Goal: Information Seeking & Learning: Check status

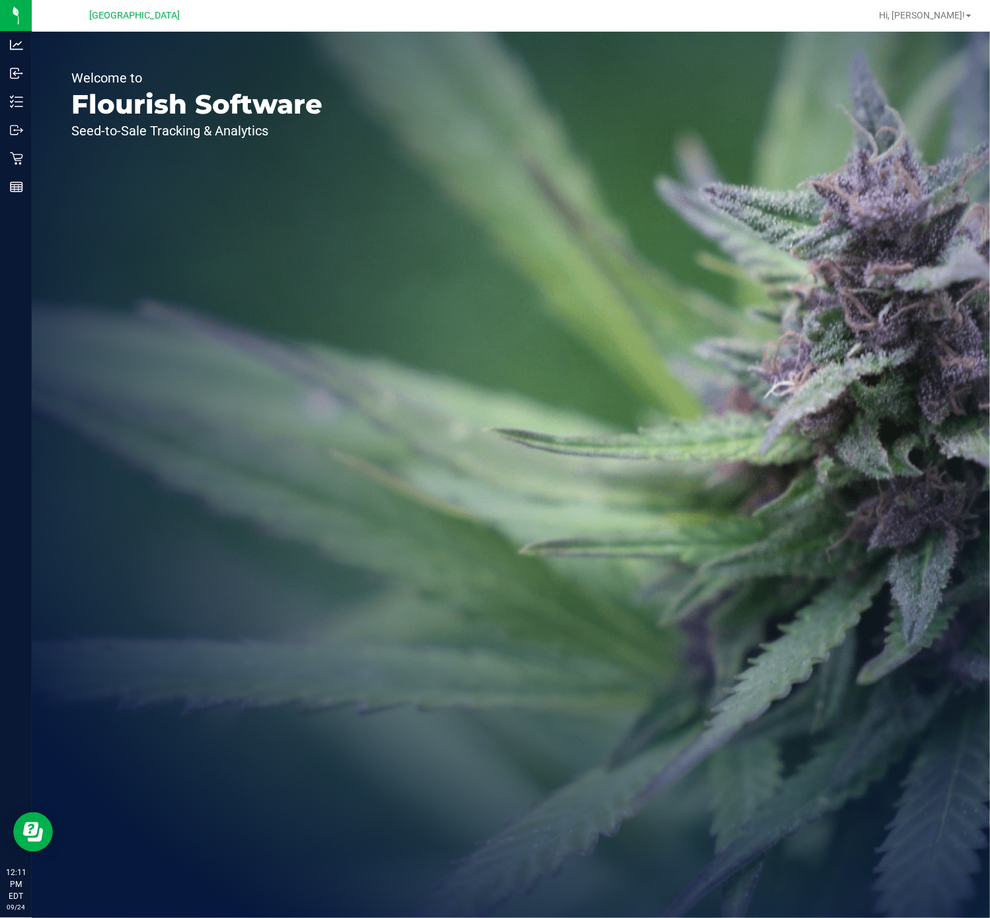
click at [151, 254] on div "Welcome to Flourish Software Seed-to-Sale Tracking & Analytics" at bounding box center [197, 475] width 330 height 887
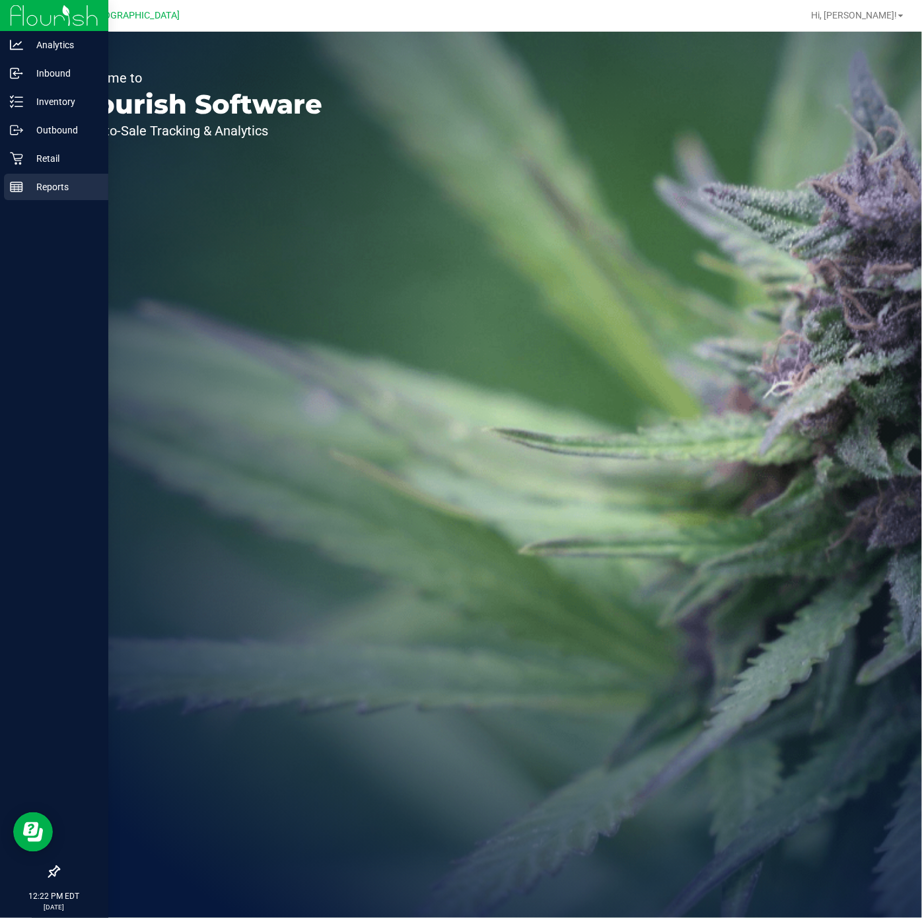
click at [23, 184] on p "Reports" at bounding box center [62, 187] width 79 height 16
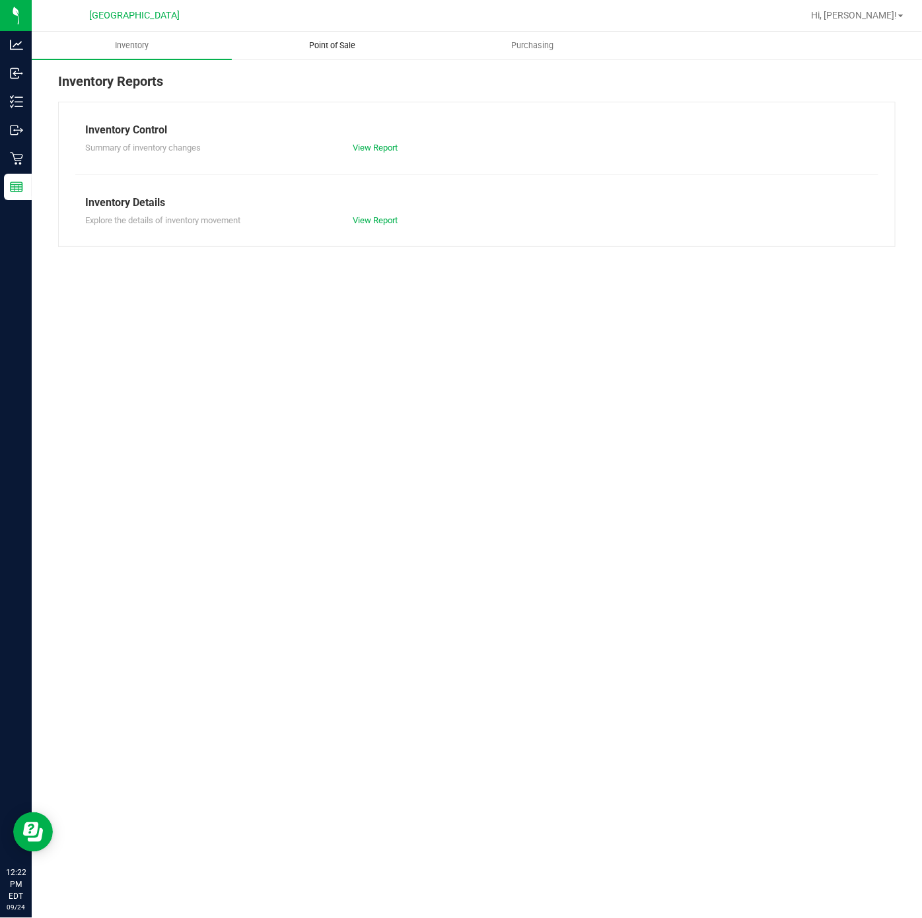
click at [316, 42] on span "Point of Sale" at bounding box center [332, 46] width 82 height 12
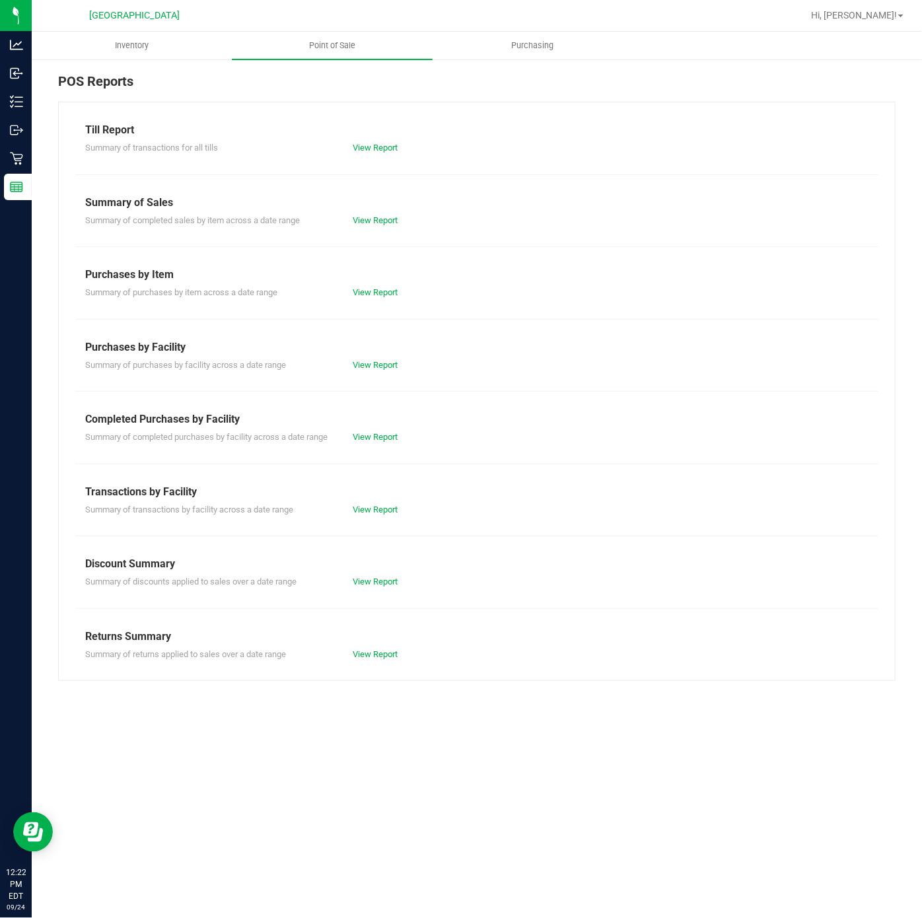
click at [371, 431] on div "Summary of completed purchases by facility across a date range View Report" at bounding box center [476, 435] width 803 height 17
click at [377, 441] on link "View Report" at bounding box center [375, 437] width 45 height 10
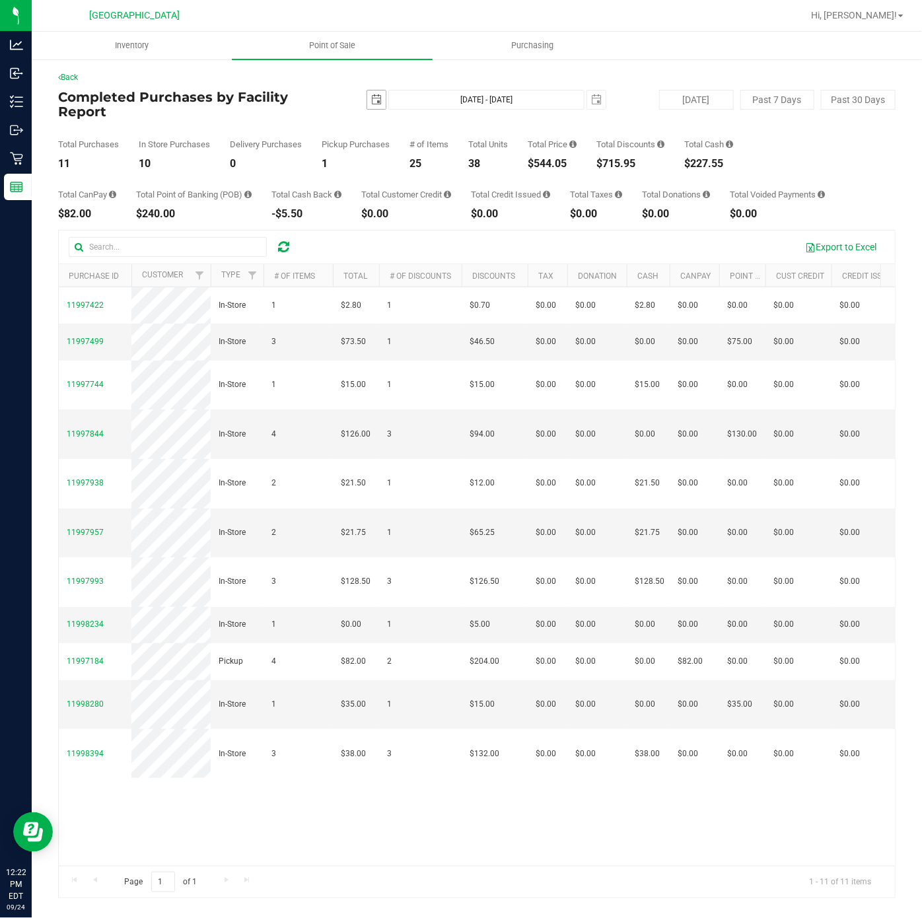
click at [381, 103] on span "select" at bounding box center [376, 99] width 11 height 11
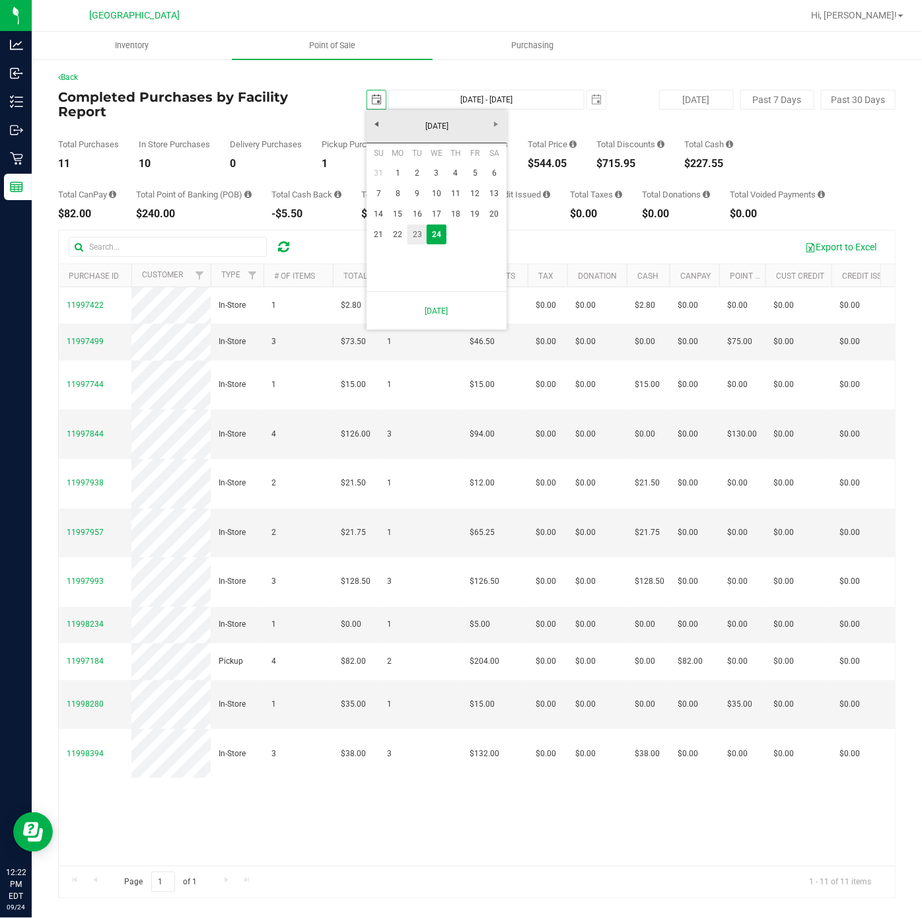
click at [416, 231] on link "23" at bounding box center [417, 235] width 19 height 20
type input "2025-09-23"
type input "Sep 23, 2025 - Sep 24, 2025"
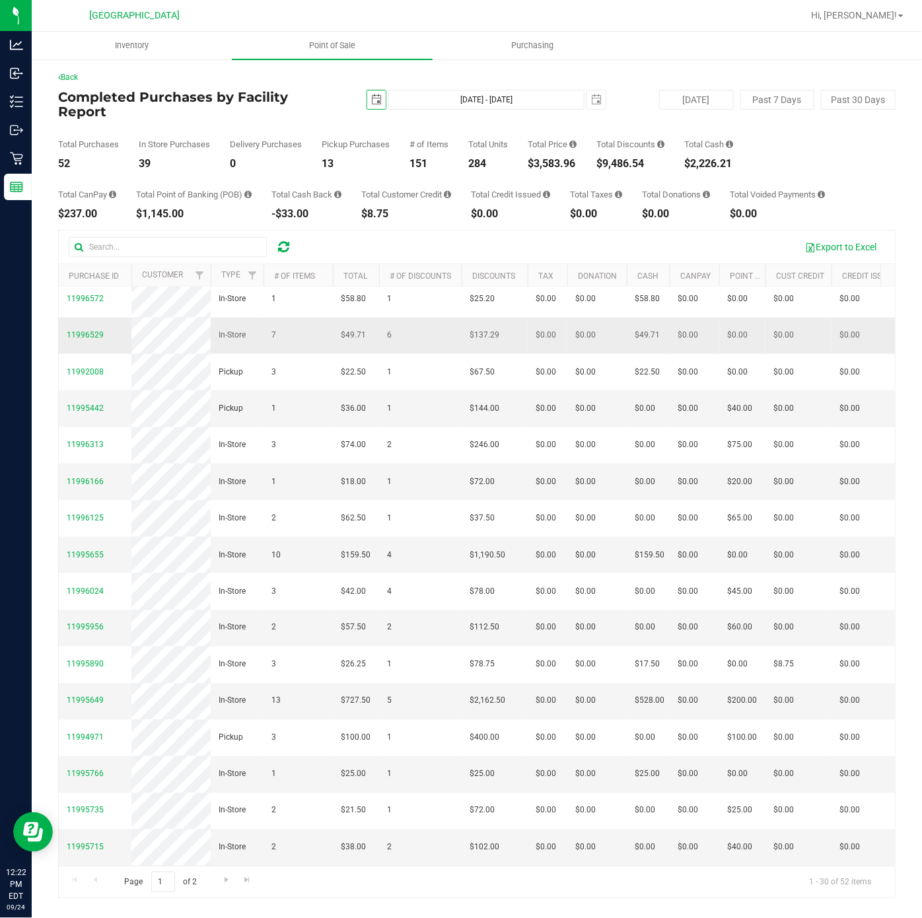
scroll to position [859, 0]
click at [87, 696] on span "11995649" at bounding box center [85, 700] width 37 height 9
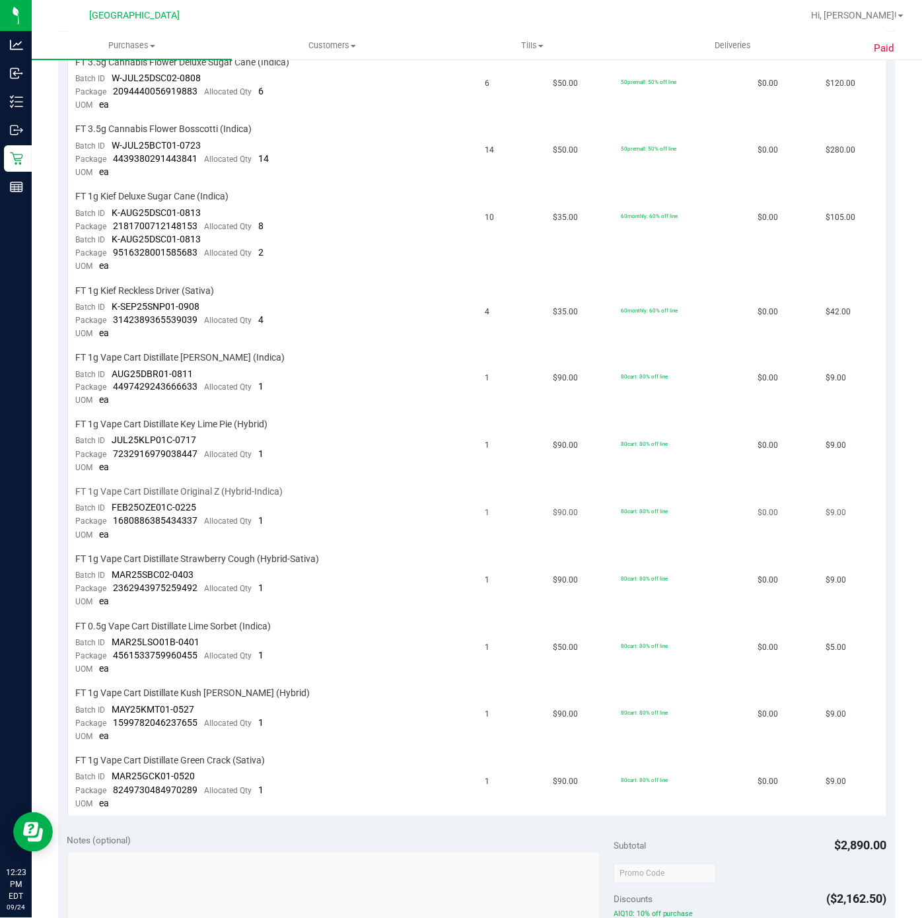
scroll to position [637, 0]
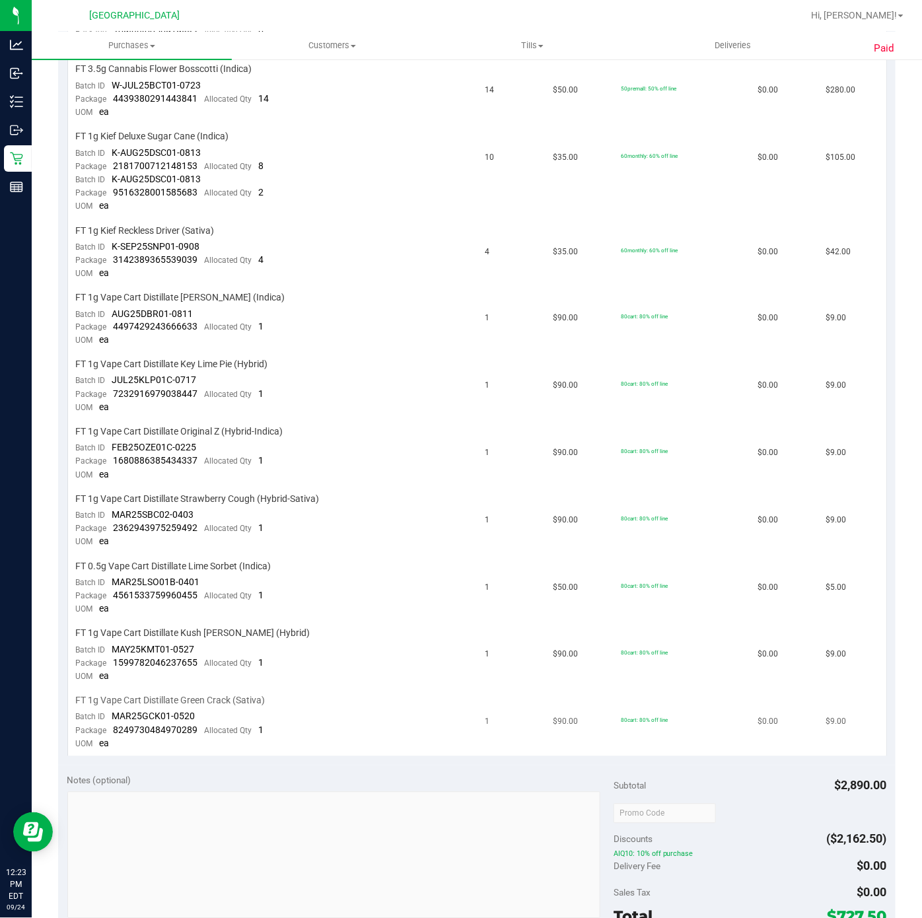
drag, startPoint x: 587, startPoint y: 3, endPoint x: 428, endPoint y: 721, distance: 736.0
click at [416, 729] on div "View State Registry SKU Quantity Unit Price Discount Tax Total HT 100mg Milk Ch…" at bounding box center [477, 250] width 838 height 1031
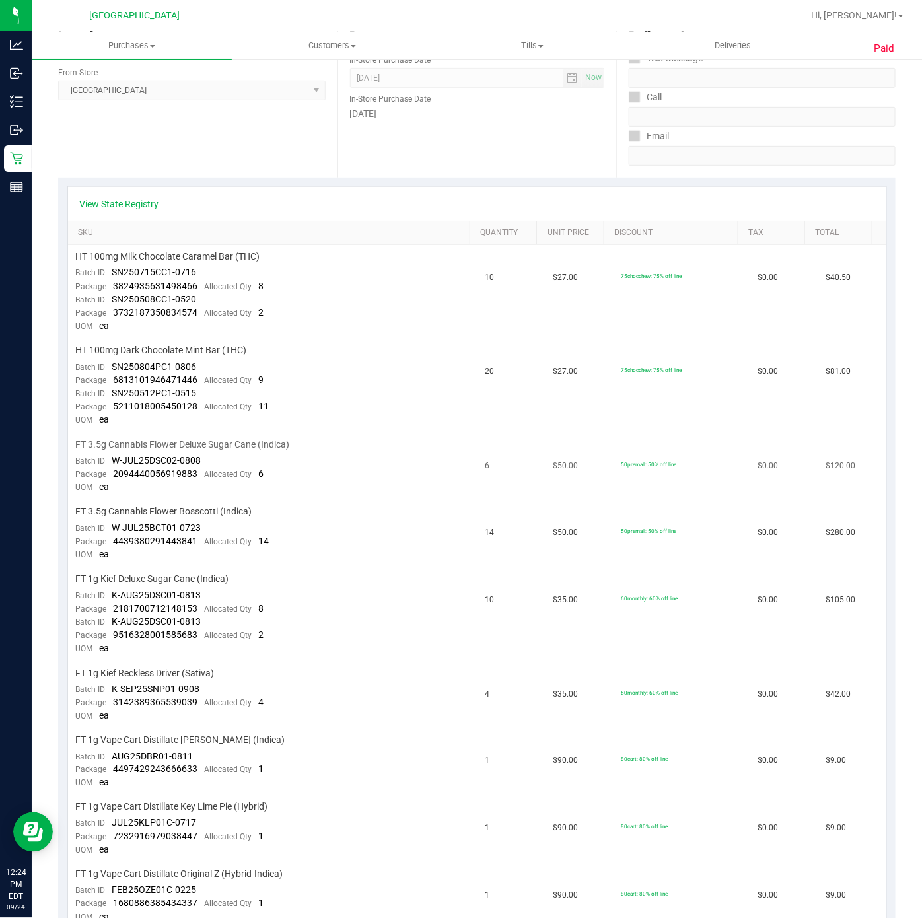
scroll to position [141, 0]
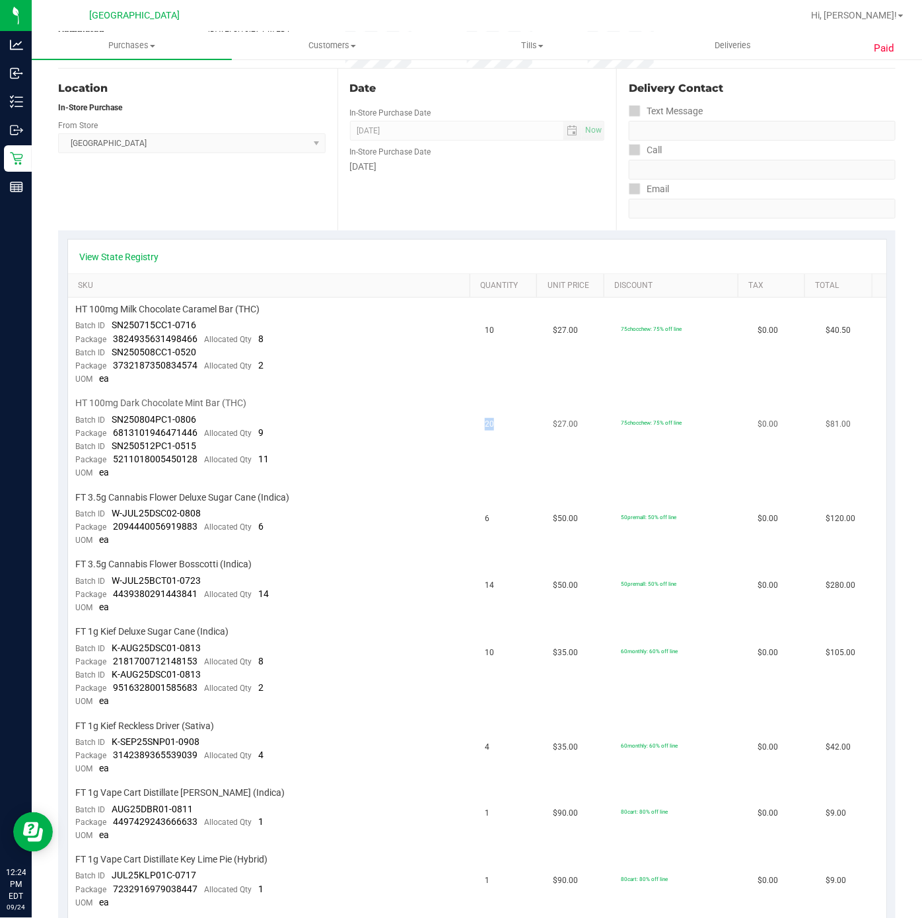
drag, startPoint x: 486, startPoint y: 420, endPoint x: 466, endPoint y: 420, distance: 19.2
click at [477, 420] on td "20" at bounding box center [511, 439] width 68 height 94
drag, startPoint x: 480, startPoint y: 337, endPoint x: 468, endPoint y: 336, distance: 12.0
click at [477, 336] on td "10" at bounding box center [511, 345] width 68 height 94
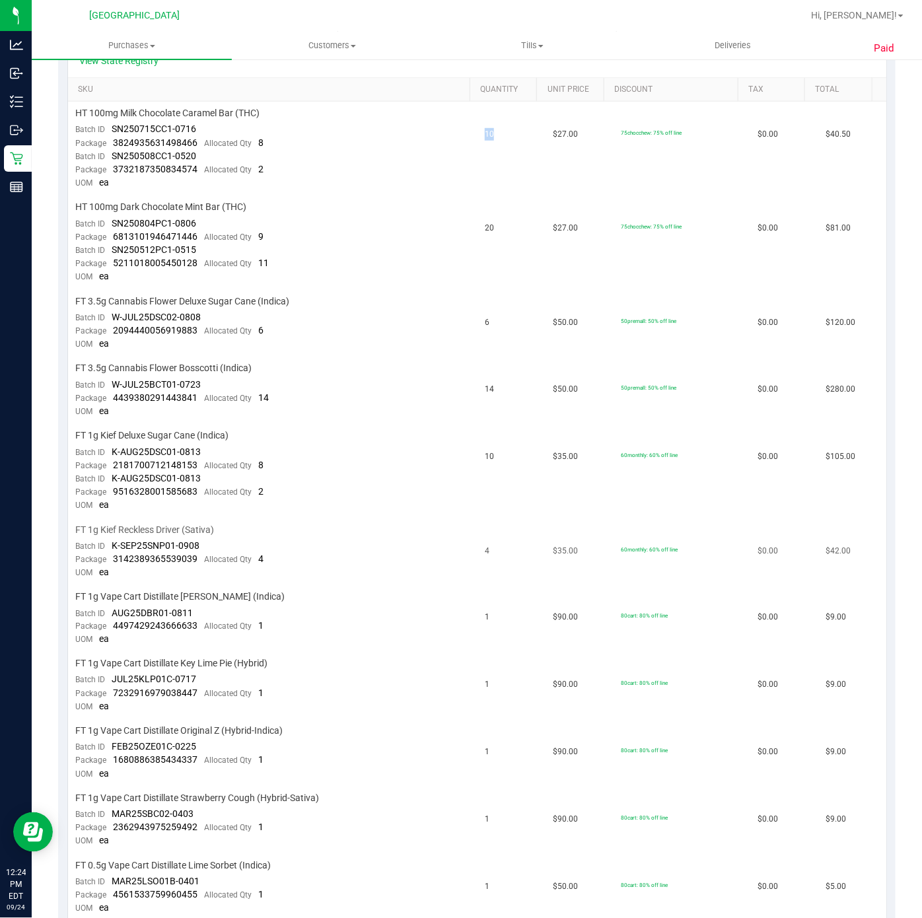
scroll to position [340, 0]
drag, startPoint x: 478, startPoint y: 316, endPoint x: 462, endPoint y: 315, distance: 15.9
click at [477, 315] on td "6" at bounding box center [511, 321] width 68 height 67
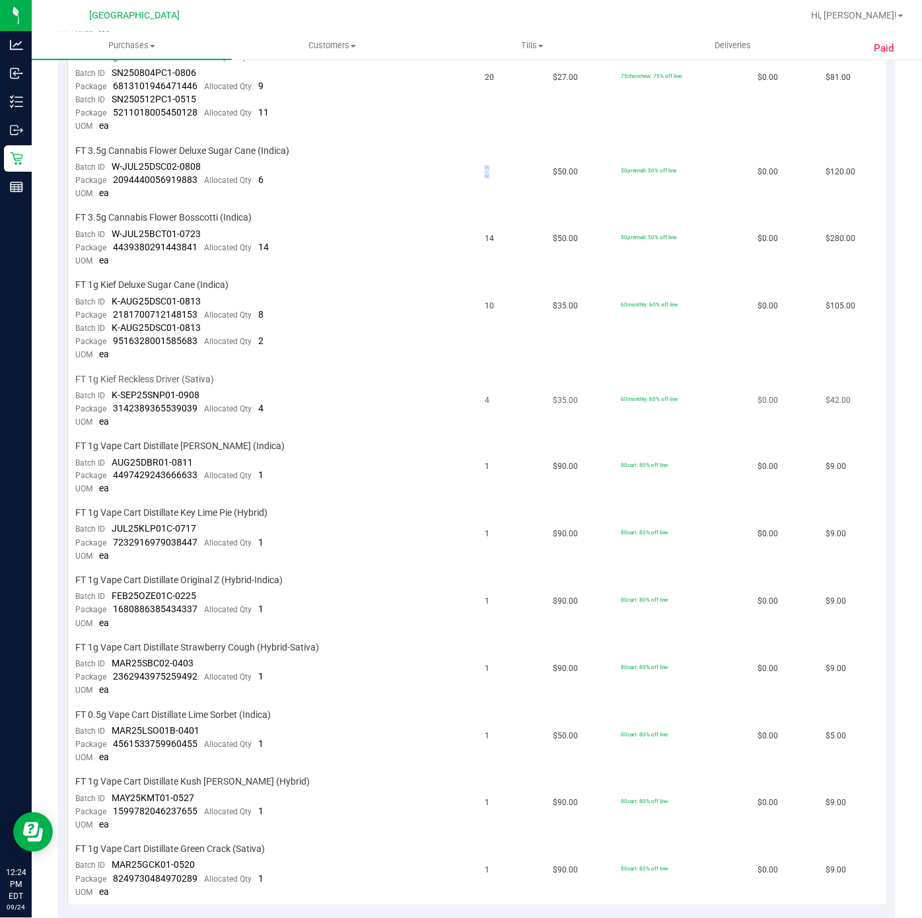
scroll to position [538, 0]
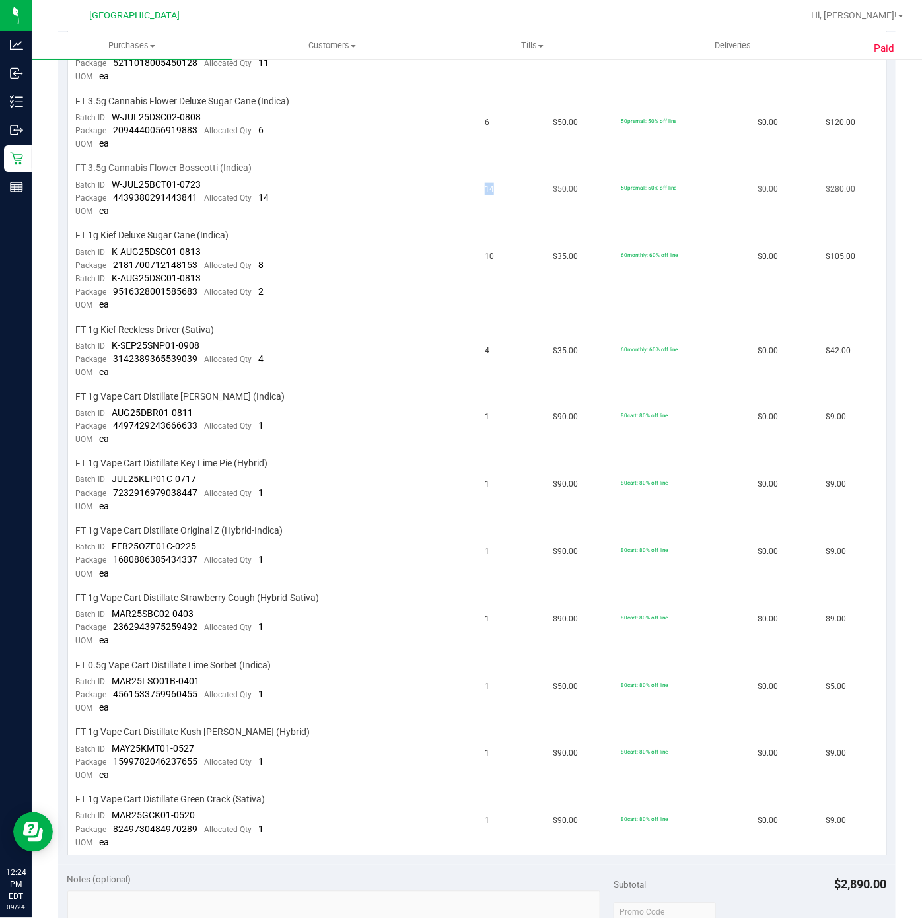
drag, startPoint x: 486, startPoint y: 184, endPoint x: 470, endPoint y: 184, distance: 15.2
click at [477, 184] on td "14" at bounding box center [511, 190] width 68 height 67
drag, startPoint x: 478, startPoint y: 246, endPoint x: 468, endPoint y: 246, distance: 9.9
click at [477, 246] on td "10" at bounding box center [511, 271] width 68 height 94
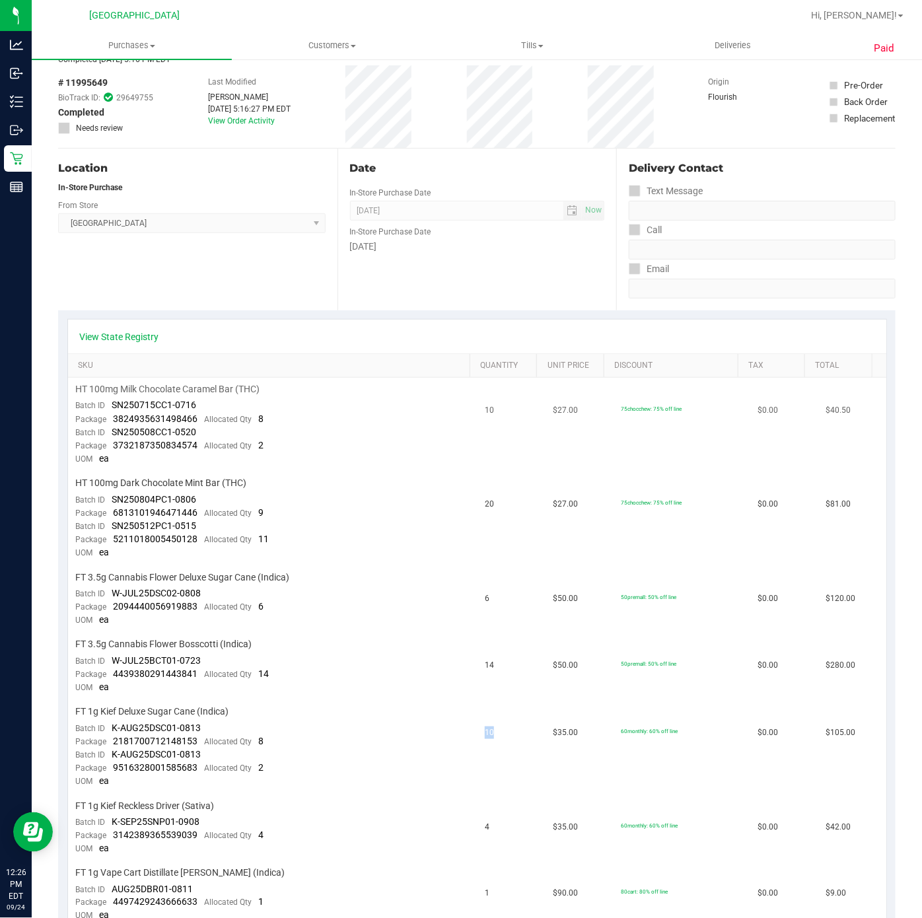
scroll to position [0, 0]
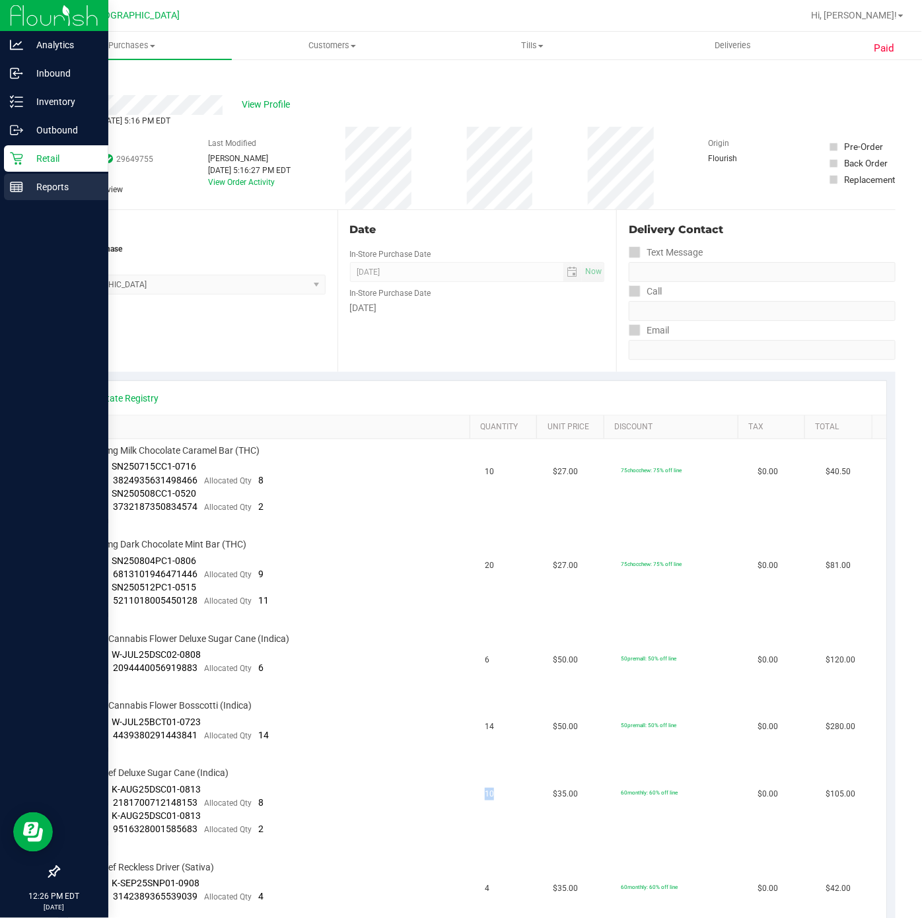
click at [17, 185] on icon at bounding box center [16, 186] width 13 height 13
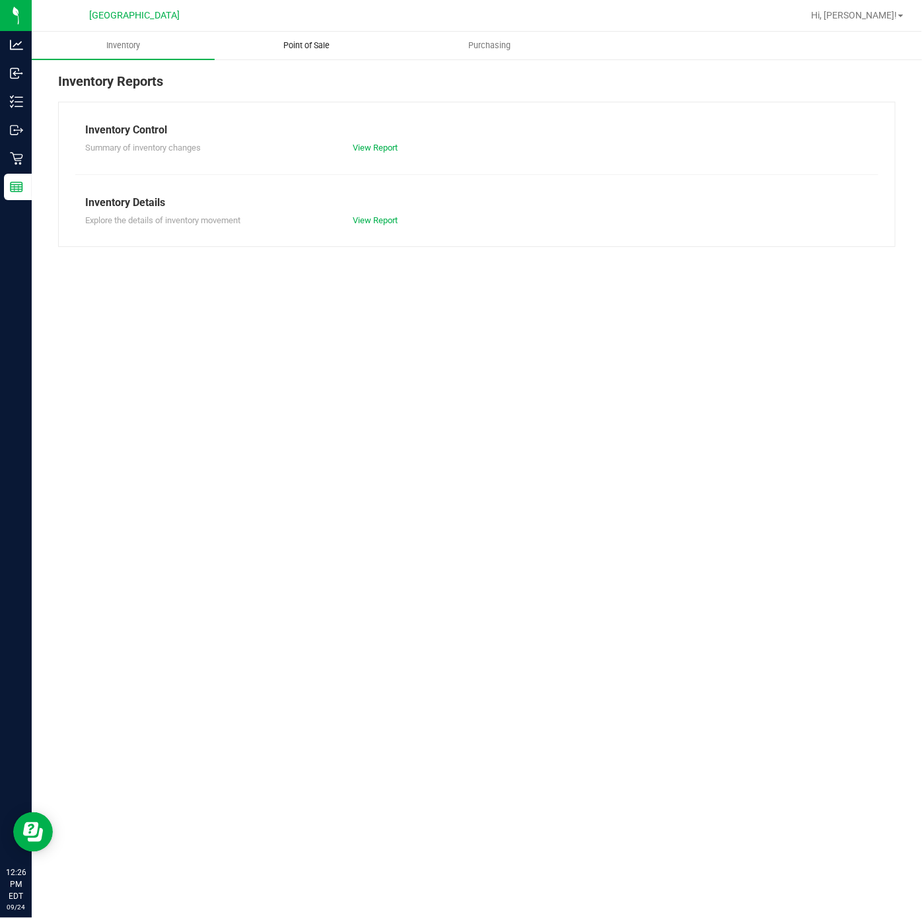
click at [317, 48] on span "Point of Sale" at bounding box center [307, 46] width 82 height 12
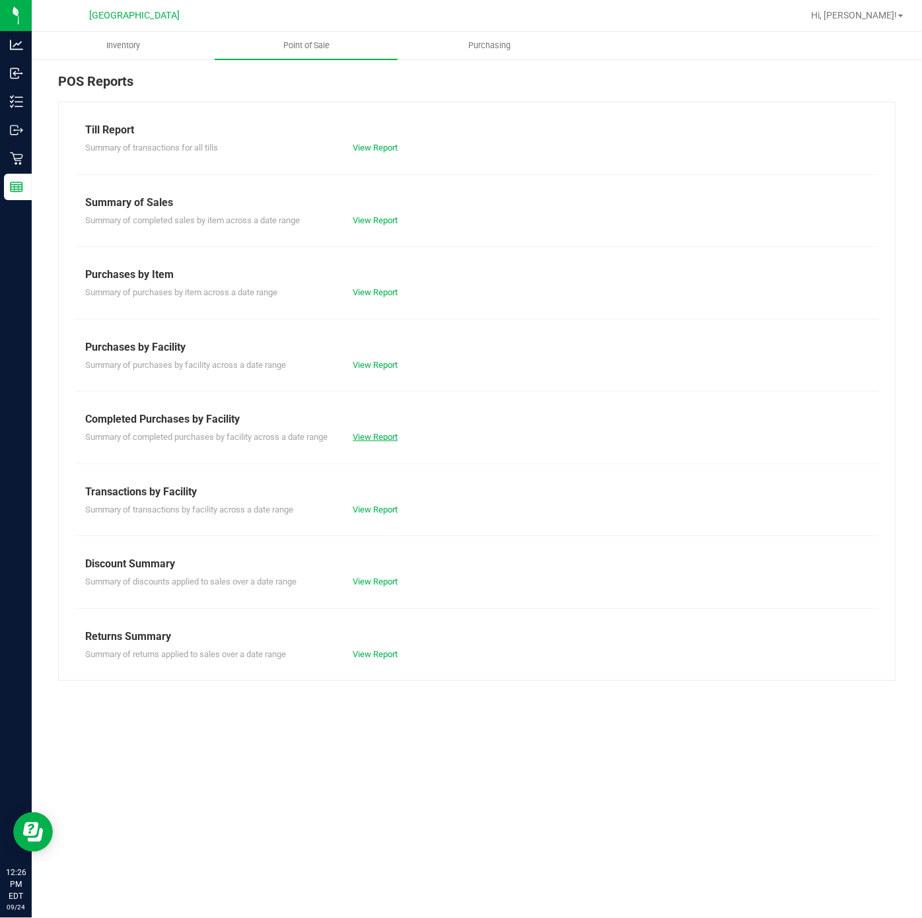
click at [392, 437] on link "View Report" at bounding box center [375, 437] width 45 height 10
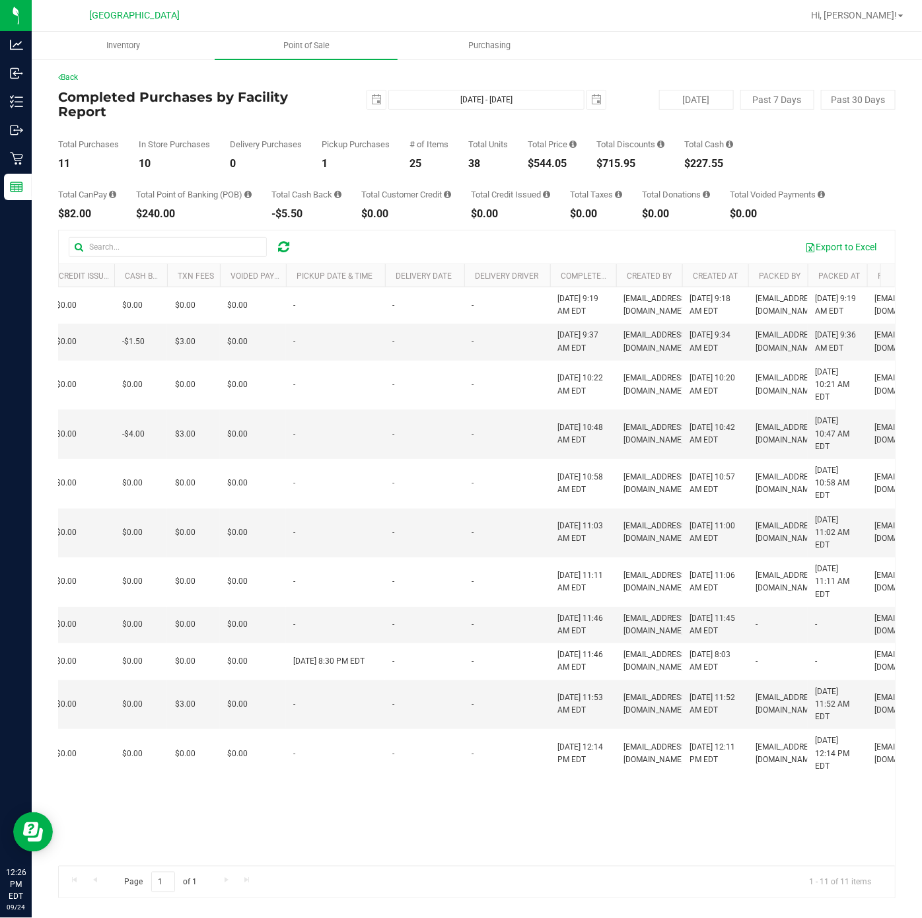
scroll to position [0, 791]
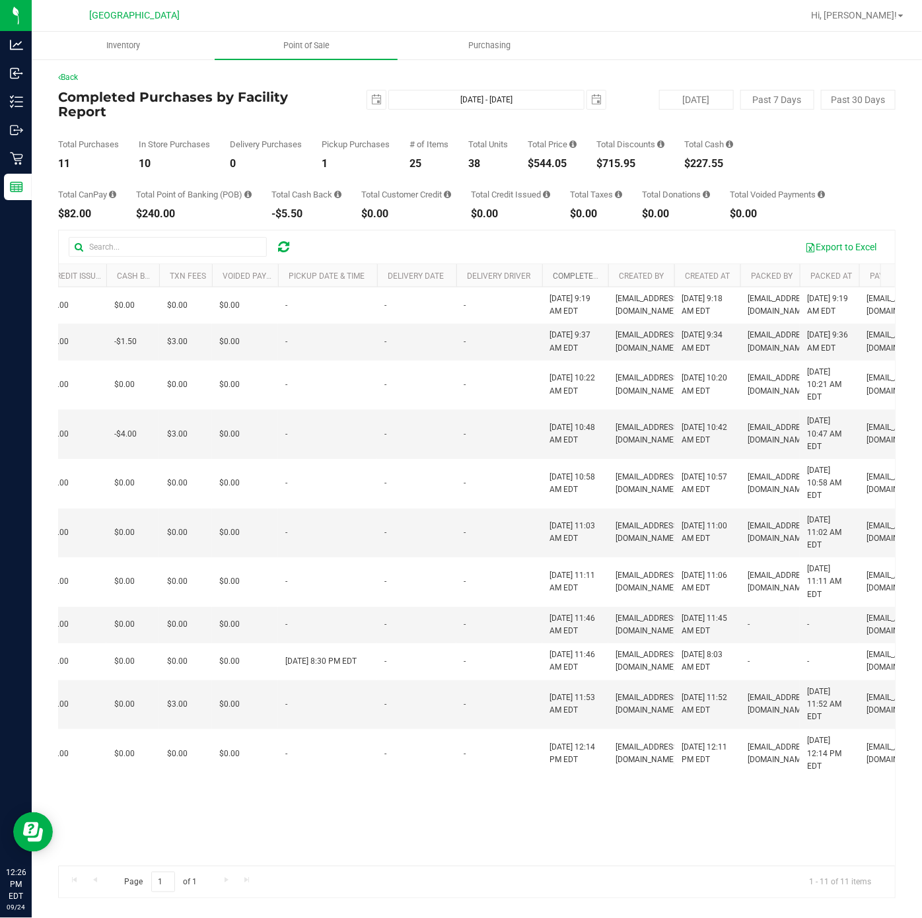
click at [573, 272] on link "Completed At" at bounding box center [581, 276] width 57 height 9
click at [585, 271] on link "Completed At" at bounding box center [589, 275] width 72 height 9
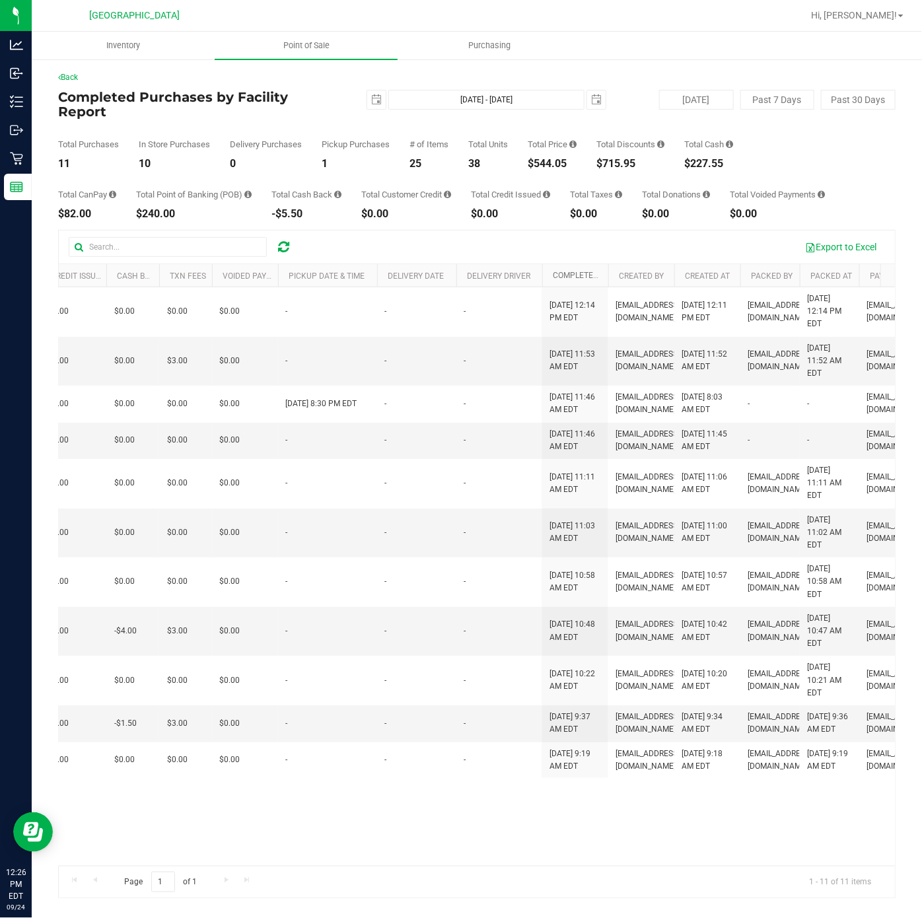
scroll to position [0, 74]
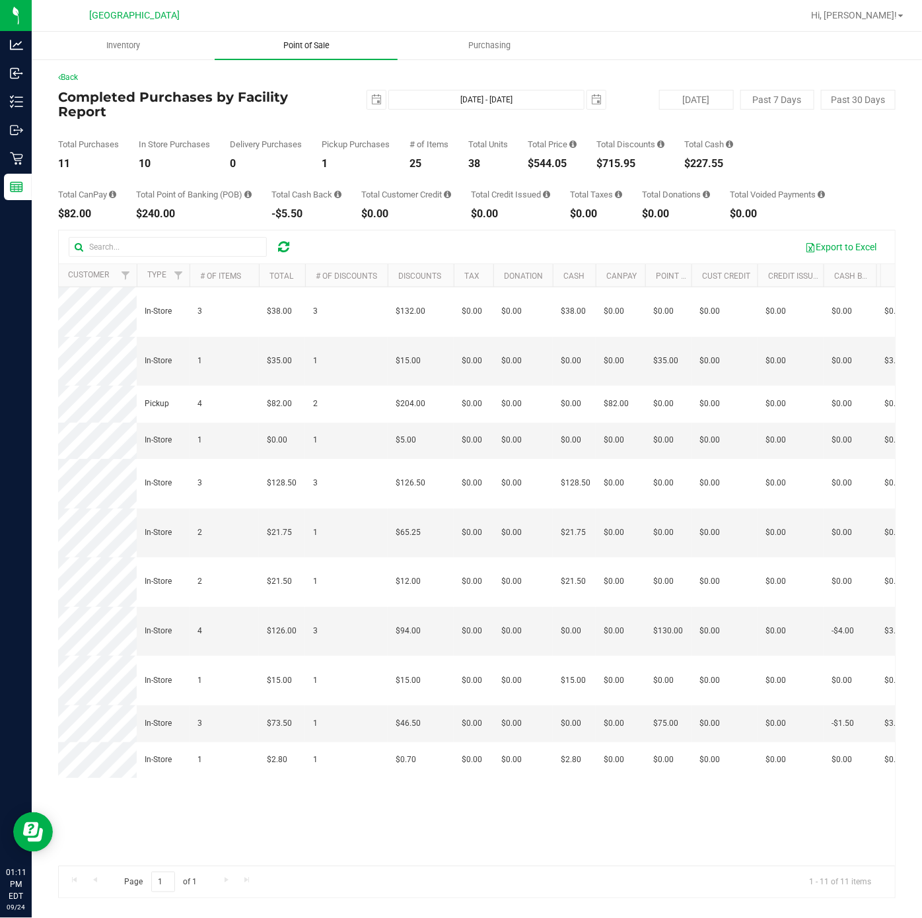
click at [312, 52] on uib-tab-heading "Point of Sale" at bounding box center [306, 46] width 183 height 28
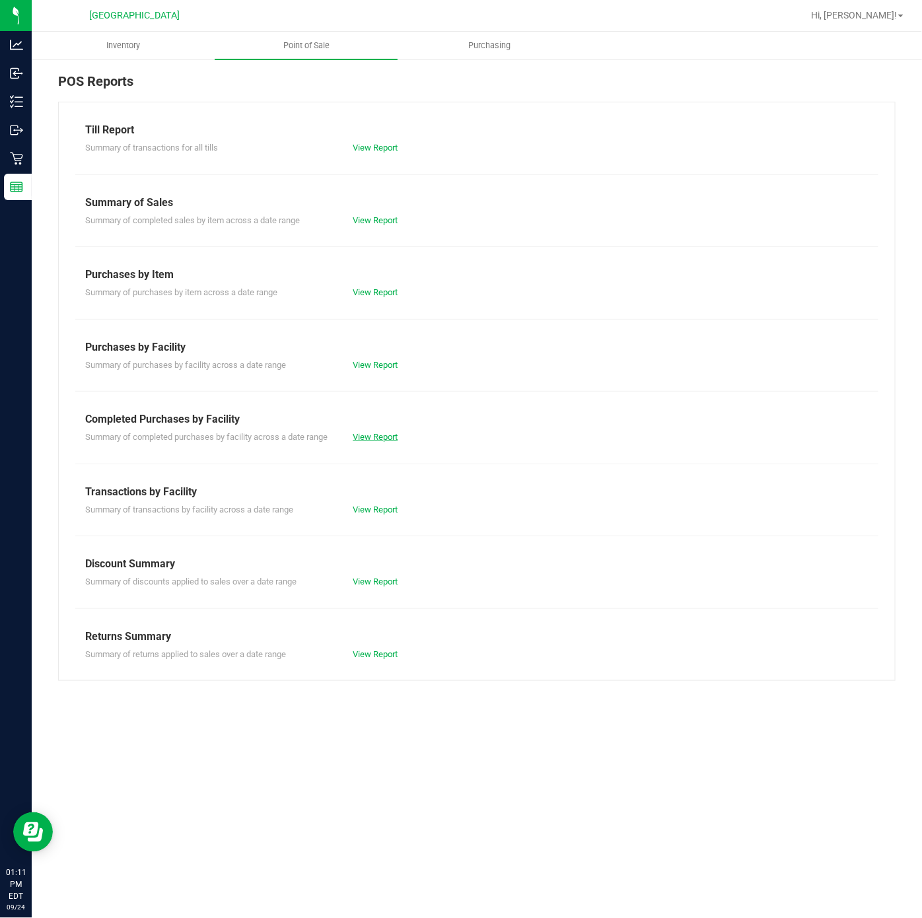
click at [377, 437] on link "View Report" at bounding box center [375, 437] width 45 height 10
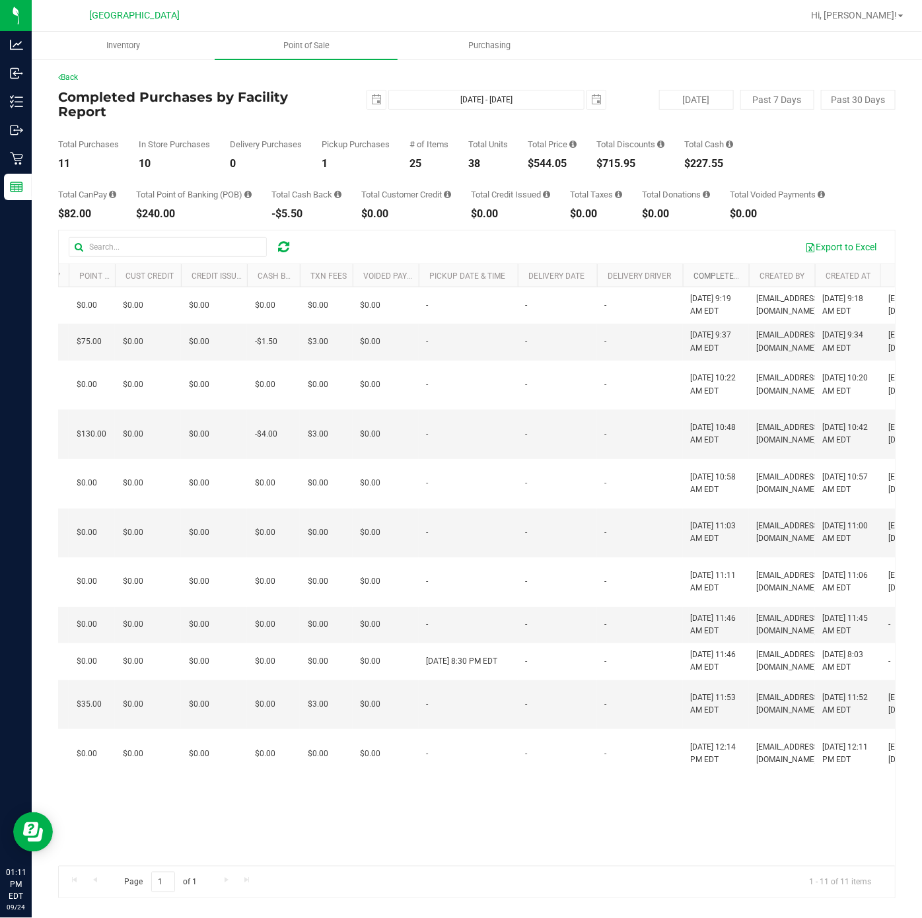
click at [713, 272] on link "Completed At" at bounding box center [722, 276] width 57 height 9
click at [712, 272] on link "Completed At" at bounding box center [730, 275] width 72 height 9
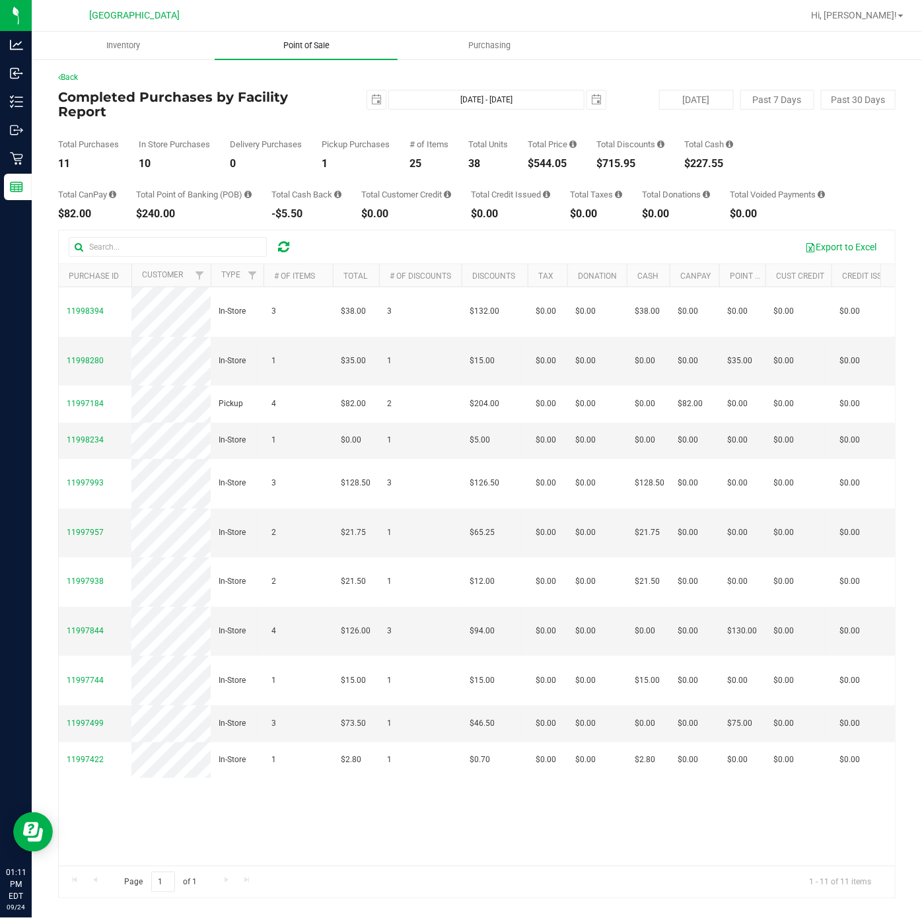
click at [283, 44] on span "Point of Sale" at bounding box center [307, 46] width 82 height 12
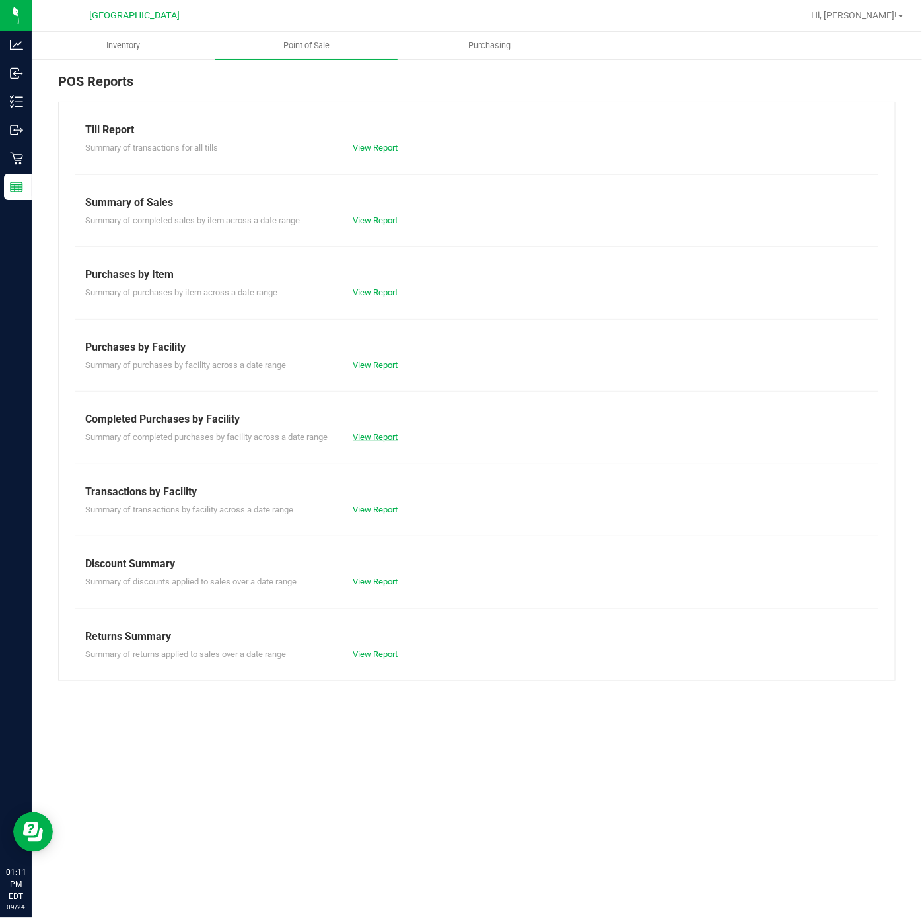
click at [377, 438] on link "View Report" at bounding box center [375, 437] width 45 height 10
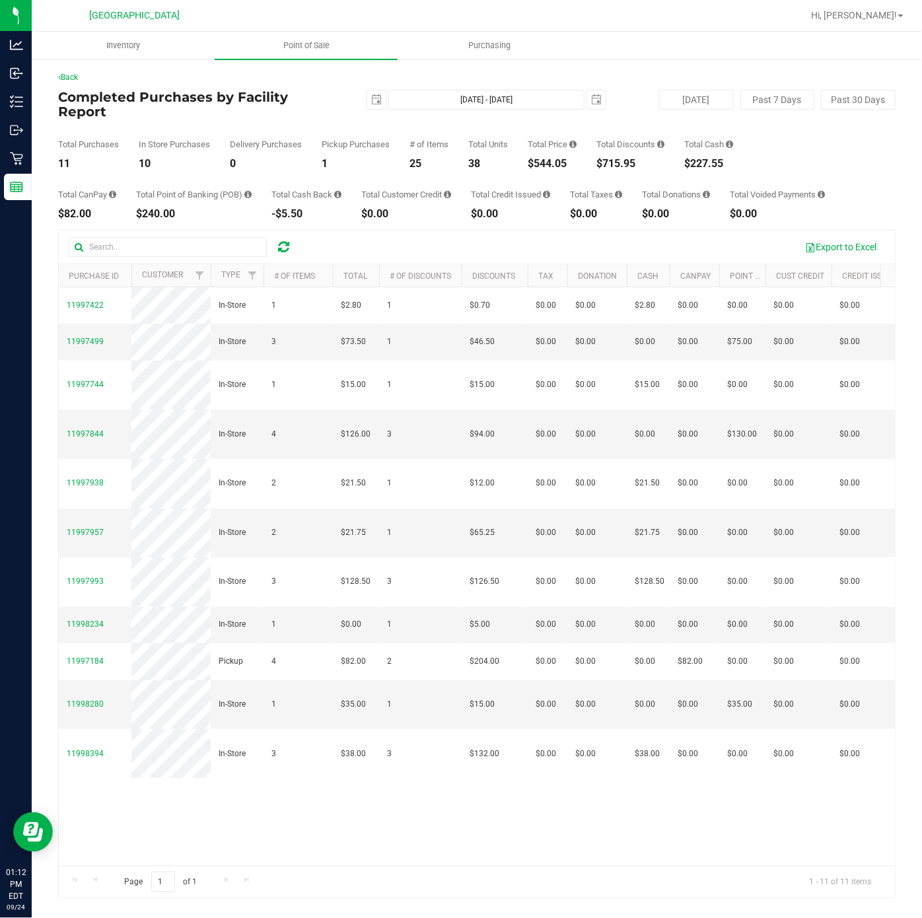
scroll to position [0, 717]
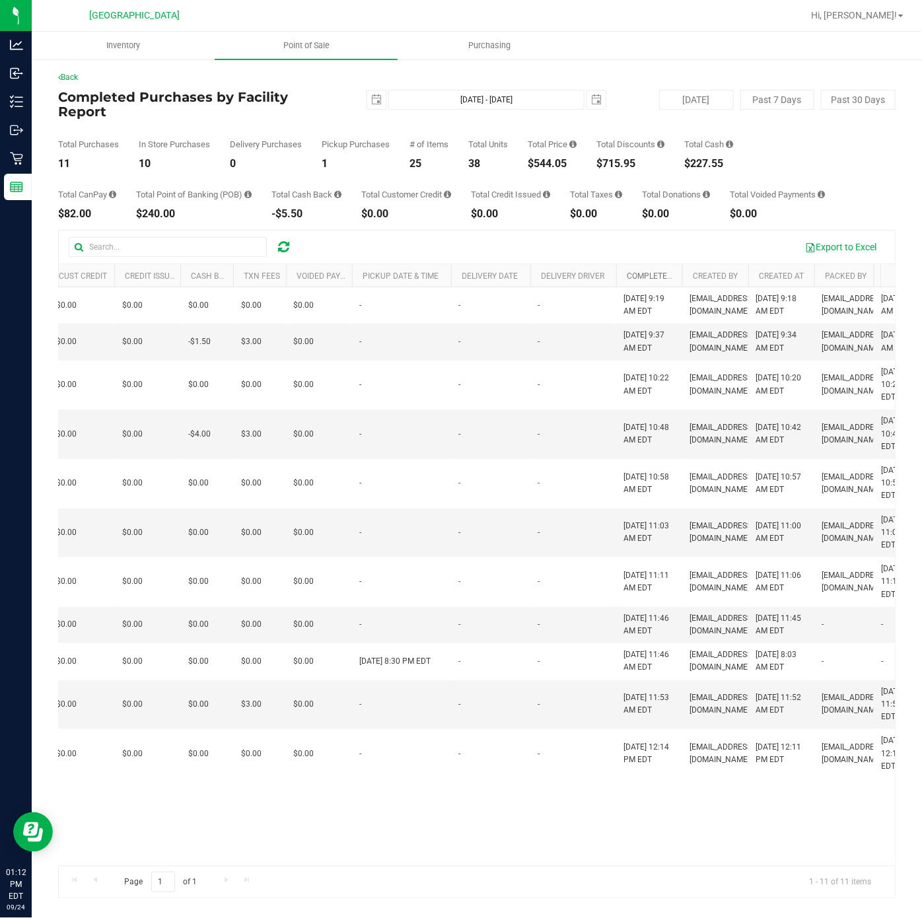
click at [659, 272] on link "Completed At" at bounding box center [655, 276] width 57 height 9
click at [662, 272] on th "Completed At" at bounding box center [649, 275] width 66 height 23
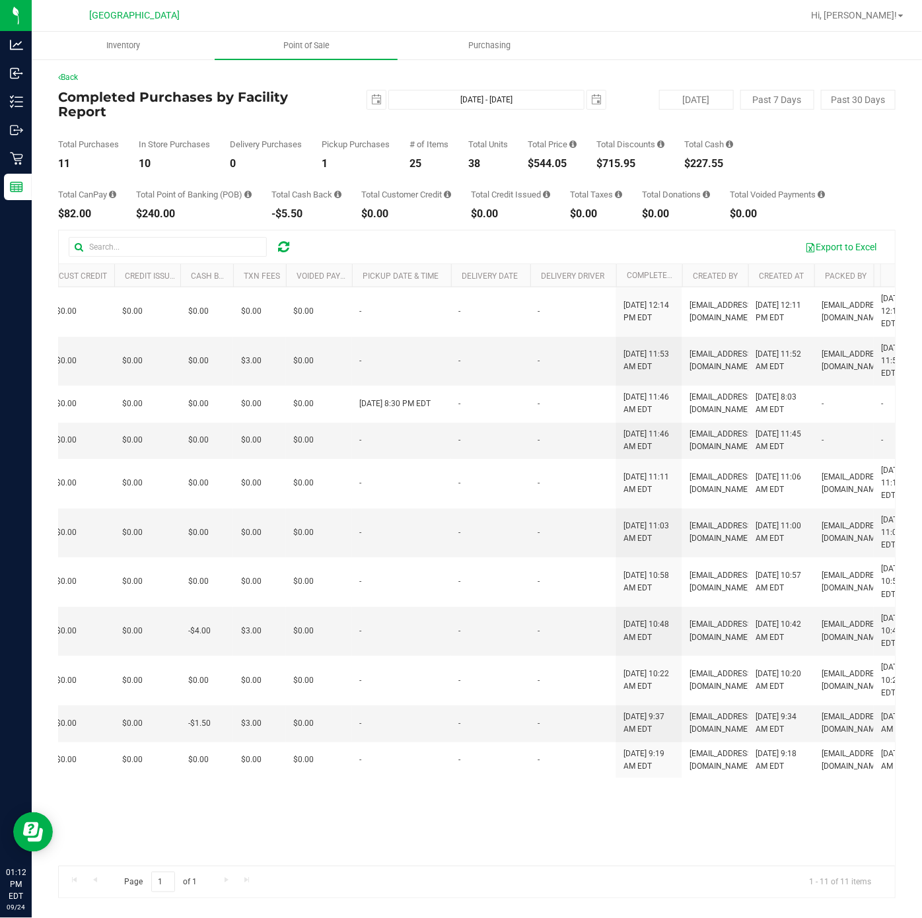
scroll to position [0, 0]
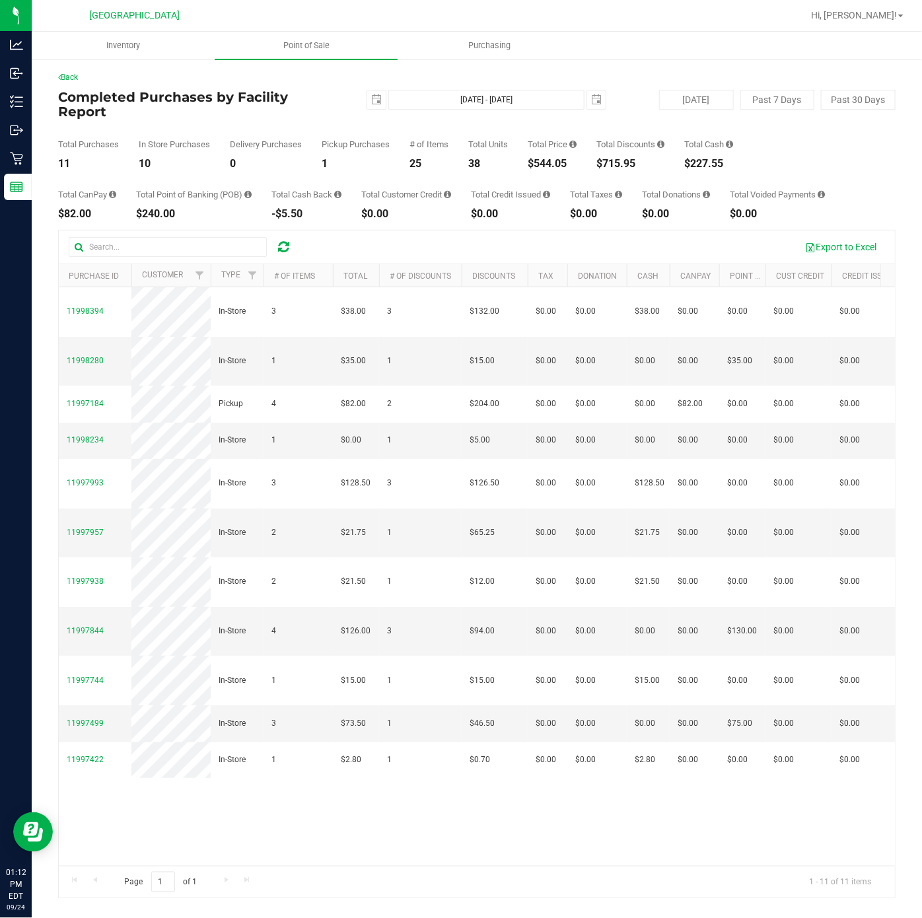
click at [556, 159] on div "$544.05" at bounding box center [552, 164] width 49 height 11
copy div "544.05"
click at [317, 58] on link "Point of Sale" at bounding box center [306, 46] width 183 height 28
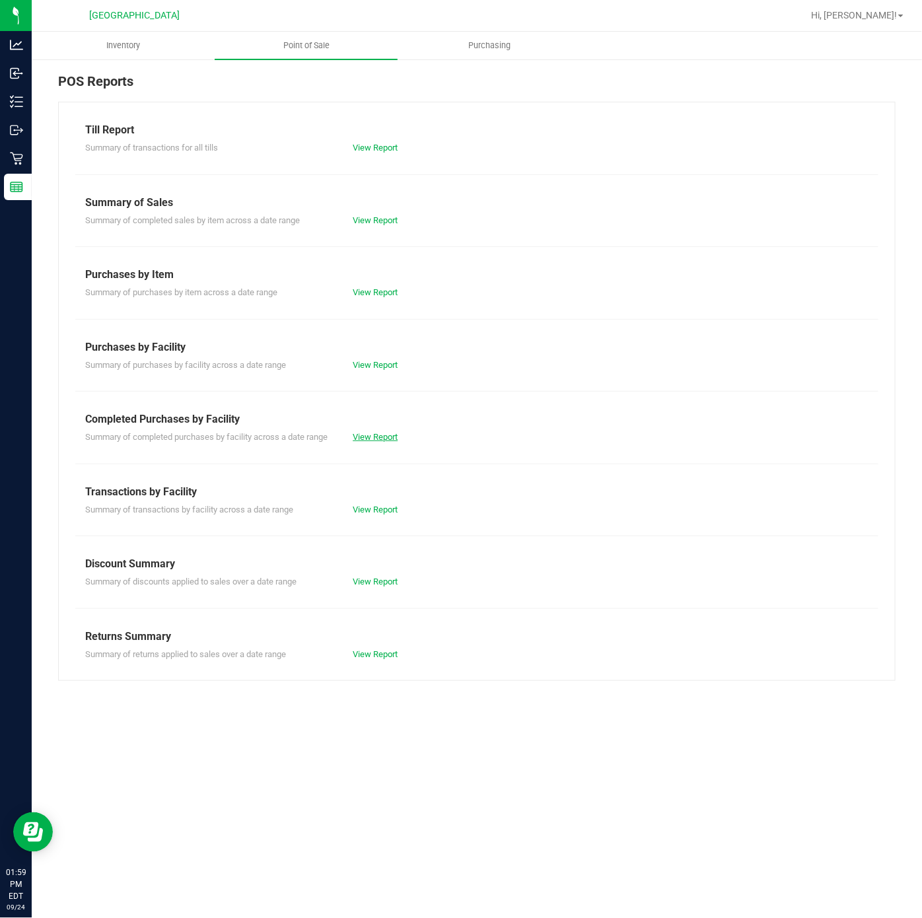
click at [375, 440] on link "View Report" at bounding box center [375, 437] width 45 height 10
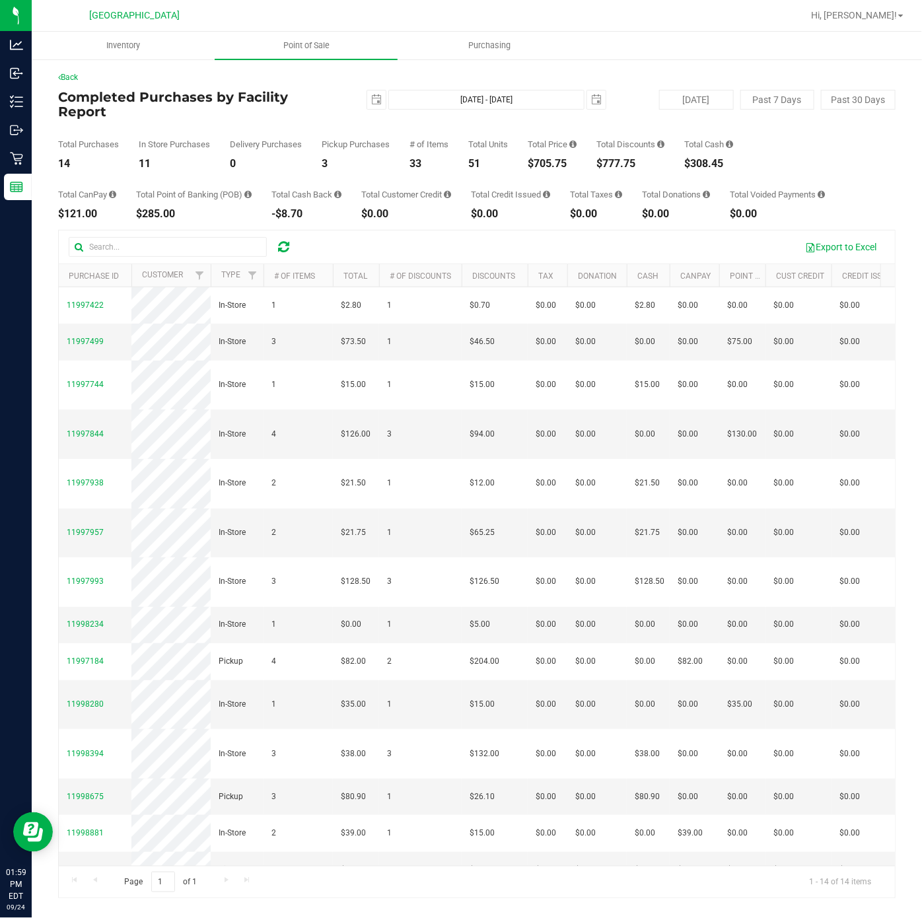
click at [558, 159] on div "$705.75" at bounding box center [552, 164] width 49 height 11
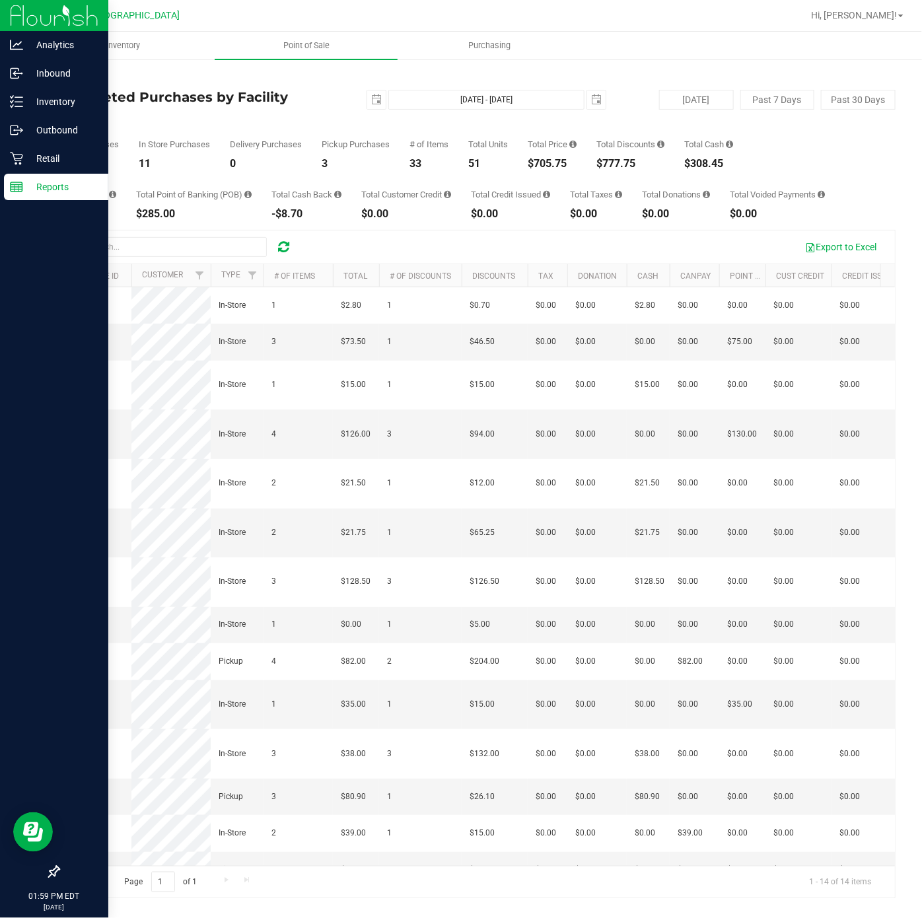
copy div "705.75"
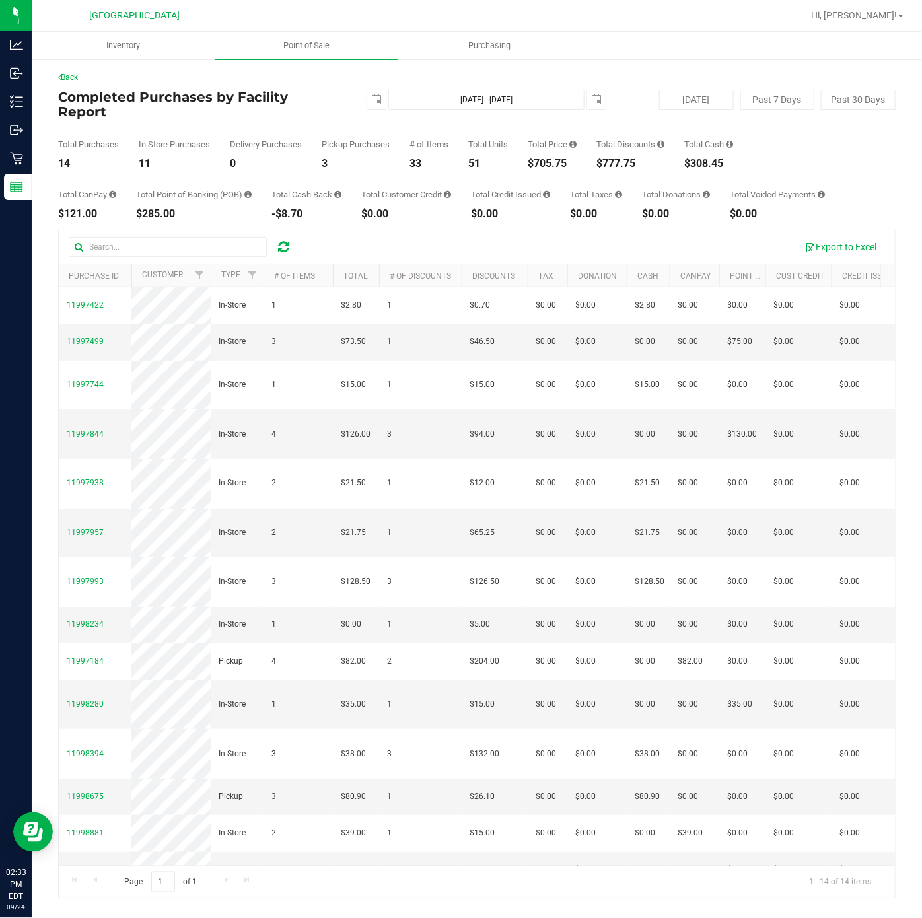
click at [377, 169] on div "Total CanPay $121.00 Total Point of Banking (POB) $285.00 Total Cash Back -$8.7…" at bounding box center [477, 194] width 838 height 50
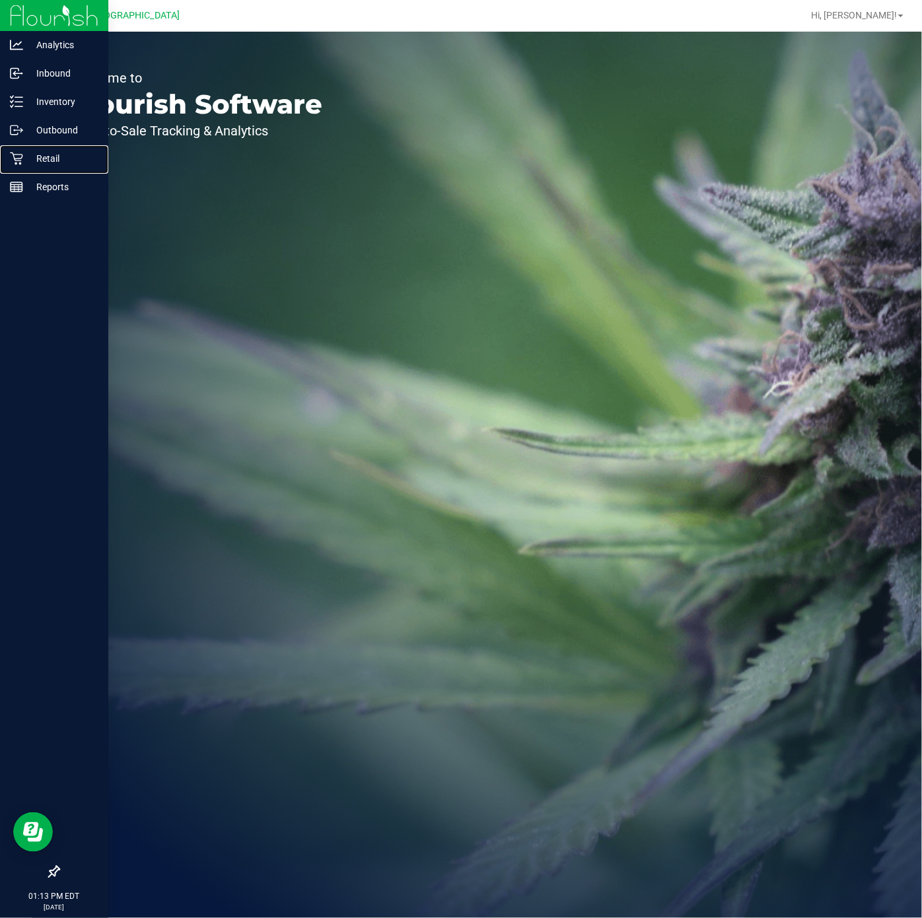
click at [24, 163] on p "Retail" at bounding box center [62, 159] width 79 height 16
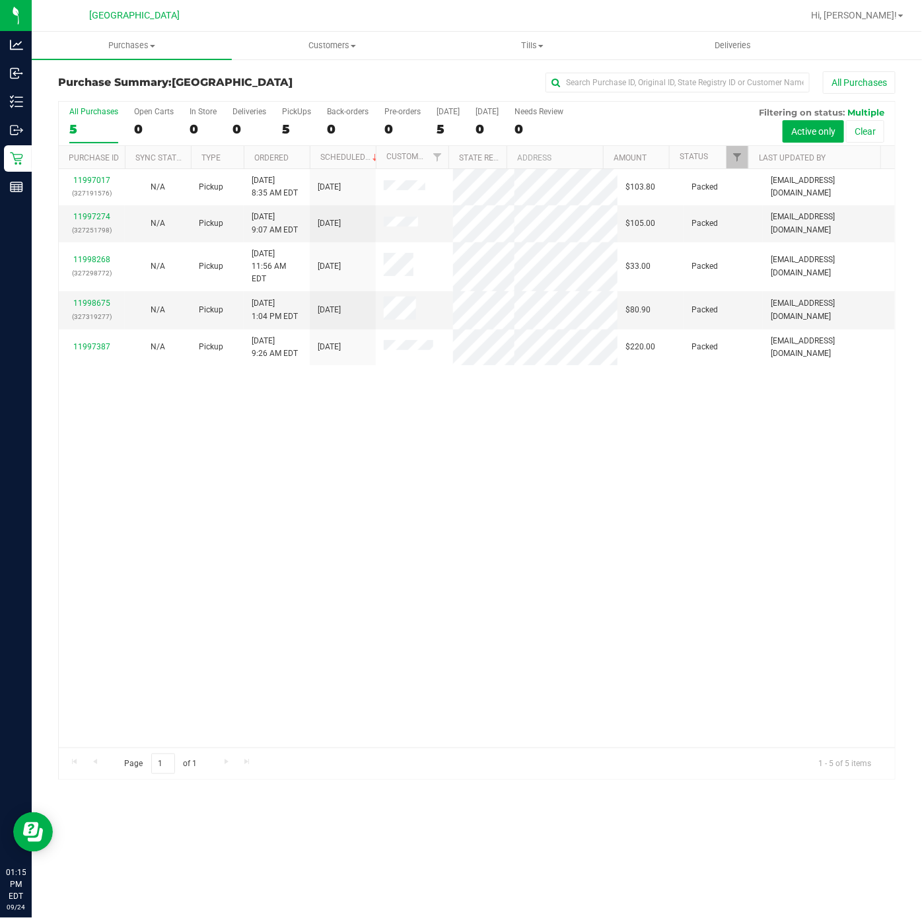
click at [219, 606] on div "11997017 (327191576) N/A Pickup 9/24/2025 8:35 AM EDT 9/24/2025 $103.80 Packed …" at bounding box center [477, 458] width 836 height 579
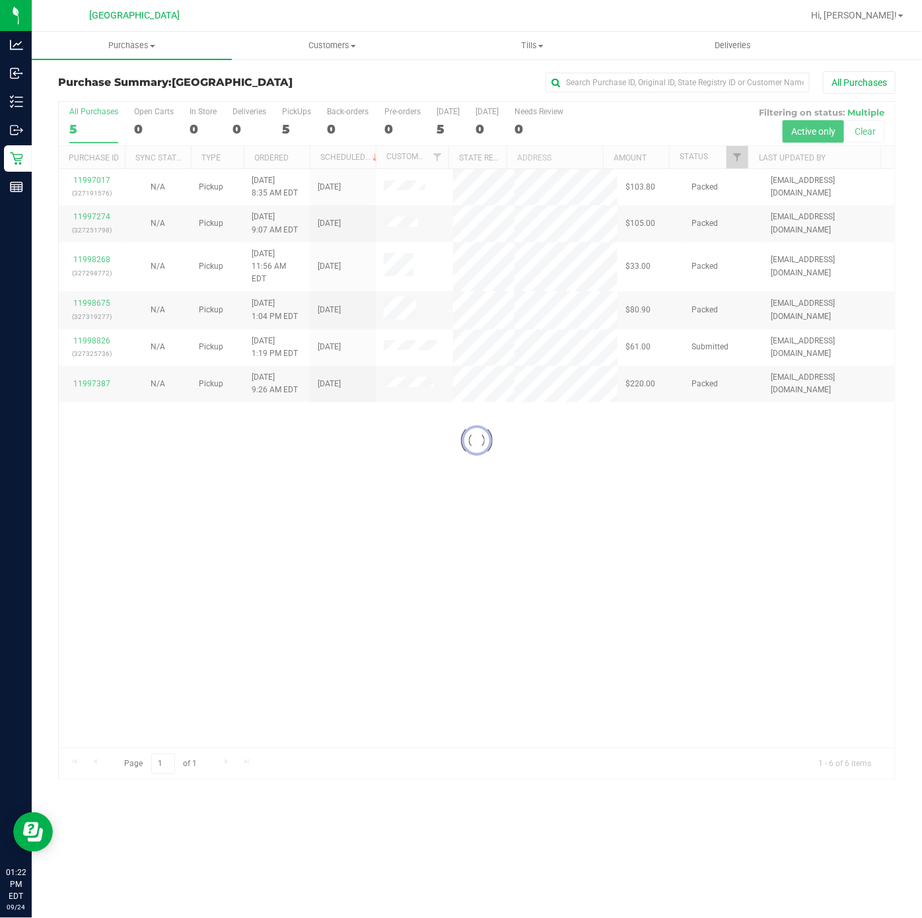
click at [446, 557] on div at bounding box center [477, 441] width 836 height 678
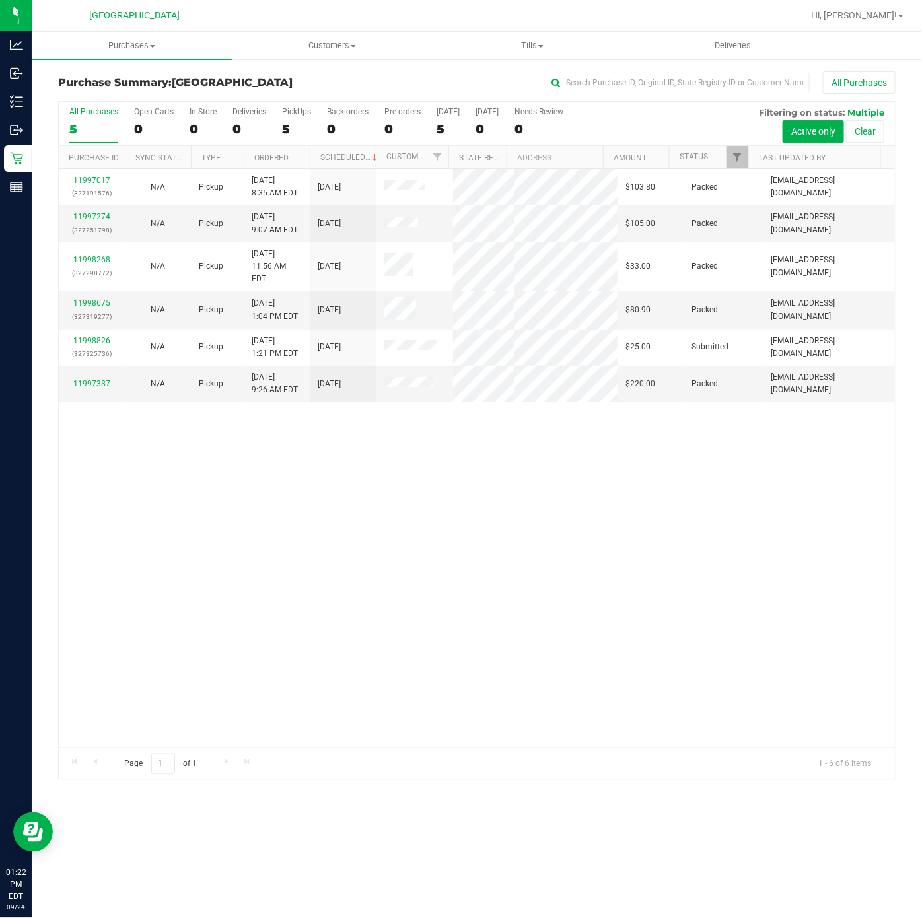
click at [127, 607] on div "11997017 (327191576) N/A Pickup 9/24/2025 8:35 AM EDT 9/24/2025 $103.80 Packed …" at bounding box center [477, 458] width 836 height 579
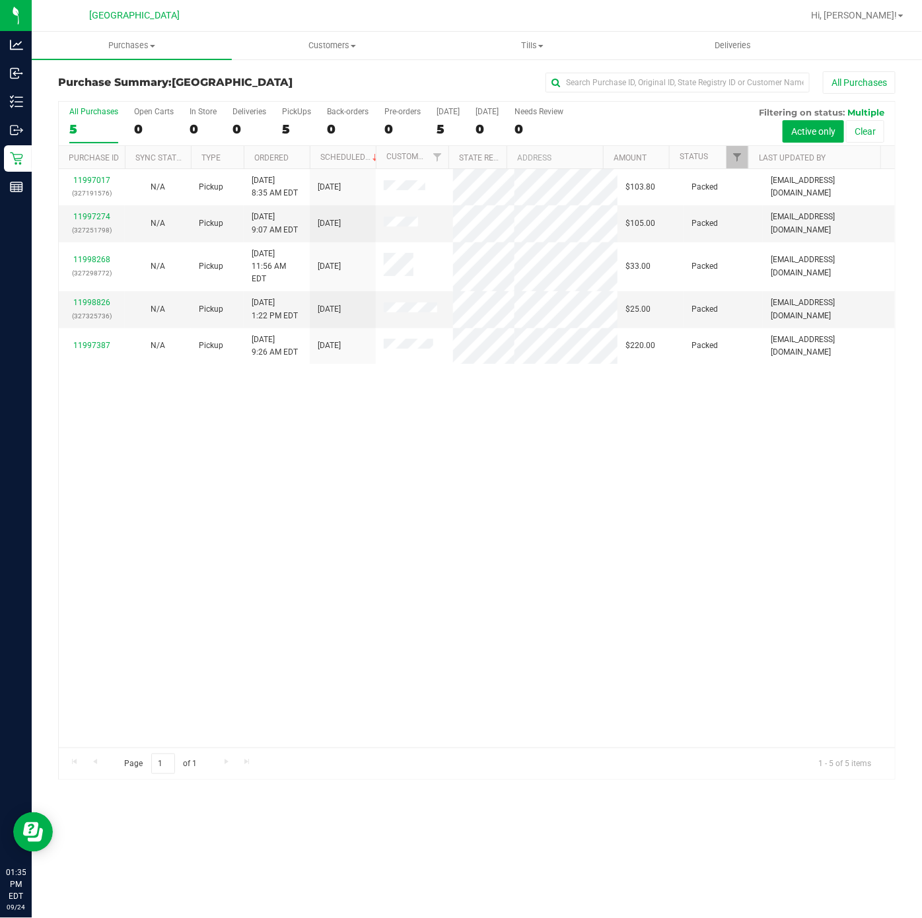
drag, startPoint x: 390, startPoint y: 460, endPoint x: 379, endPoint y: 454, distance: 13.0
click at [390, 460] on div "11997017 (327191576) N/A Pickup 9/24/2025 8:35 AM EDT 9/24/2025 $103.80 Packed …" at bounding box center [477, 458] width 836 height 579
click at [118, 40] on span "Purchases" at bounding box center [132, 46] width 200 height 12
click at [98, 102] on li "Fulfillment" at bounding box center [132, 96] width 200 height 16
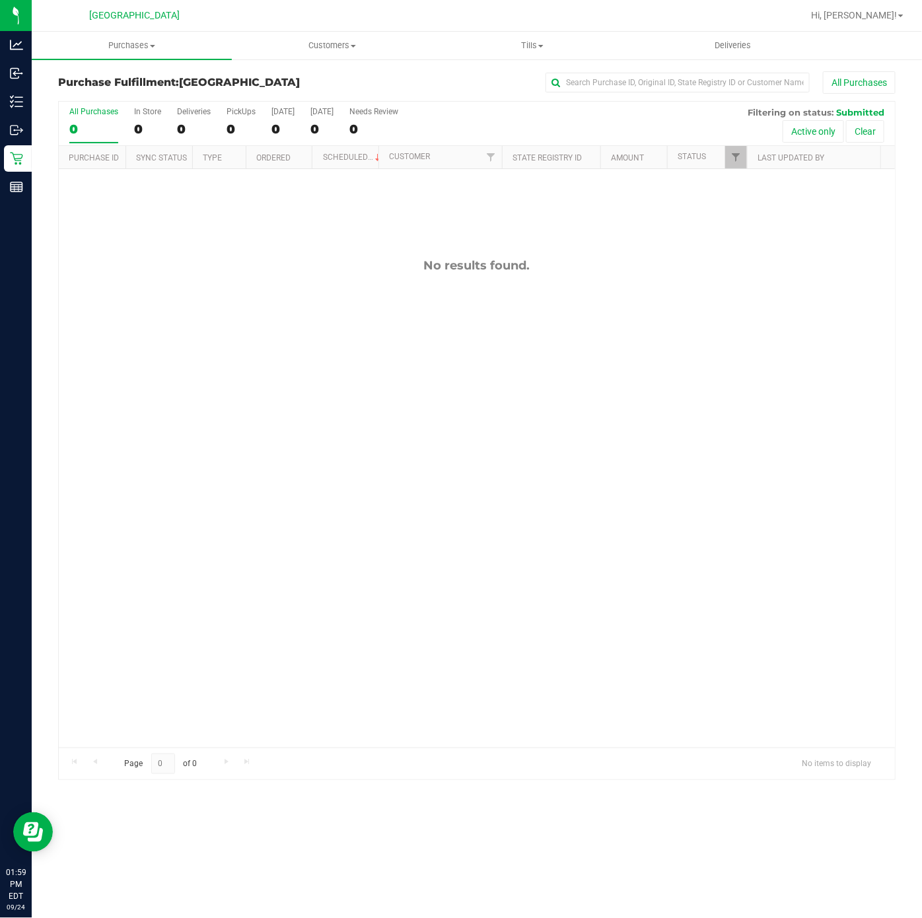
click at [113, 468] on div "No results found." at bounding box center [477, 503] width 836 height 668
click at [157, 42] on span "Purchases" at bounding box center [132, 46] width 200 height 12
click at [145, 75] on span "Summary of purchases" at bounding box center [99, 79] width 135 height 11
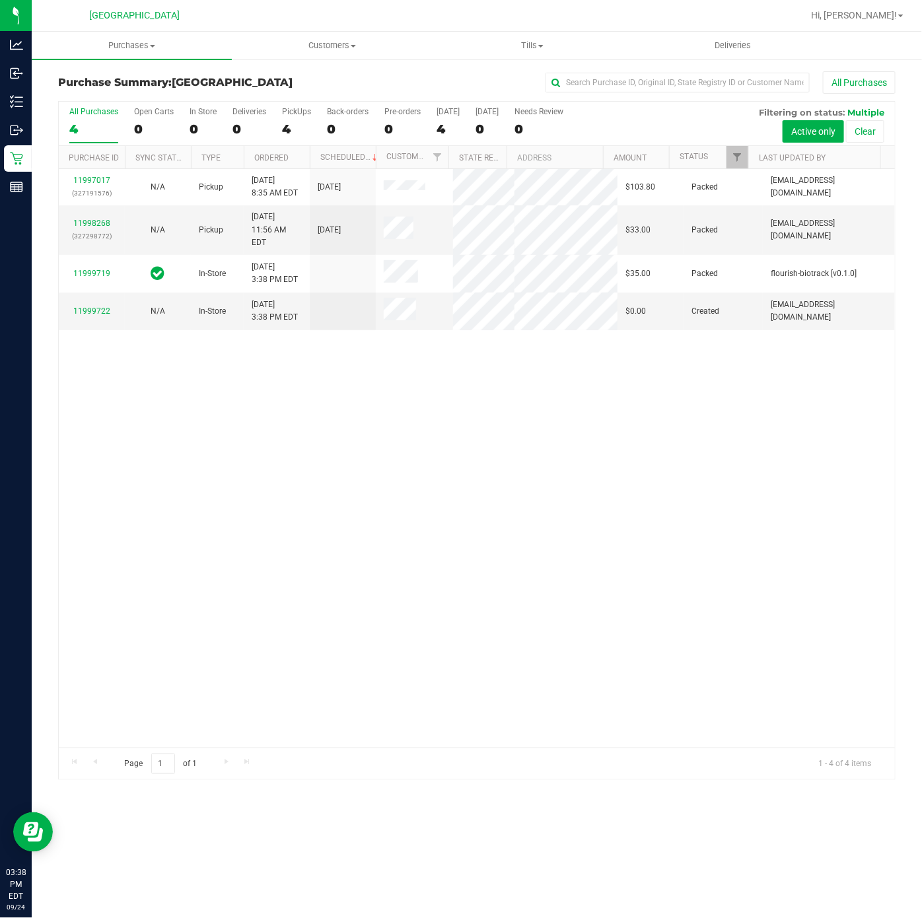
click at [192, 391] on div "11997017 (327191576) N/A Pickup [DATE] 8:35 AM EDT 9/24/2025 $103.80 Packed [EM…" at bounding box center [477, 458] width 836 height 579
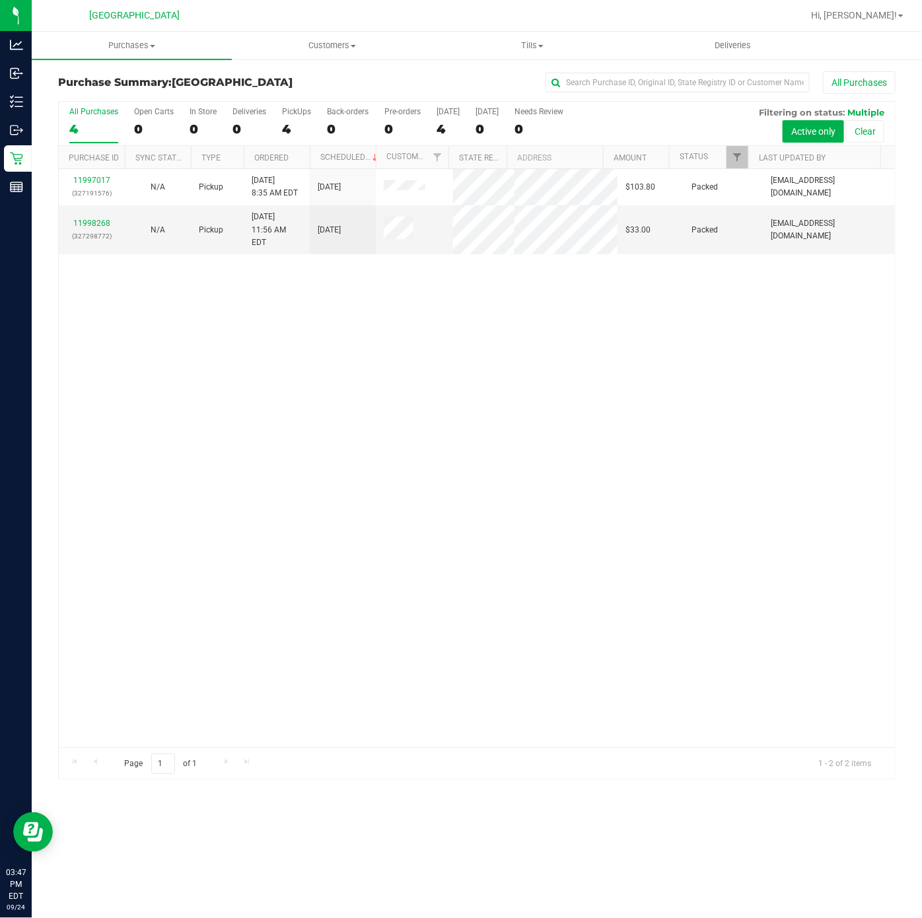
click at [344, 433] on div "11997017 (327191576) N/A Pickup [DATE] 8:35 AM EDT 9/24/2025 $103.80 Packed [EM…" at bounding box center [477, 458] width 836 height 579
click at [133, 42] on span "Purchases" at bounding box center [132, 46] width 200 height 12
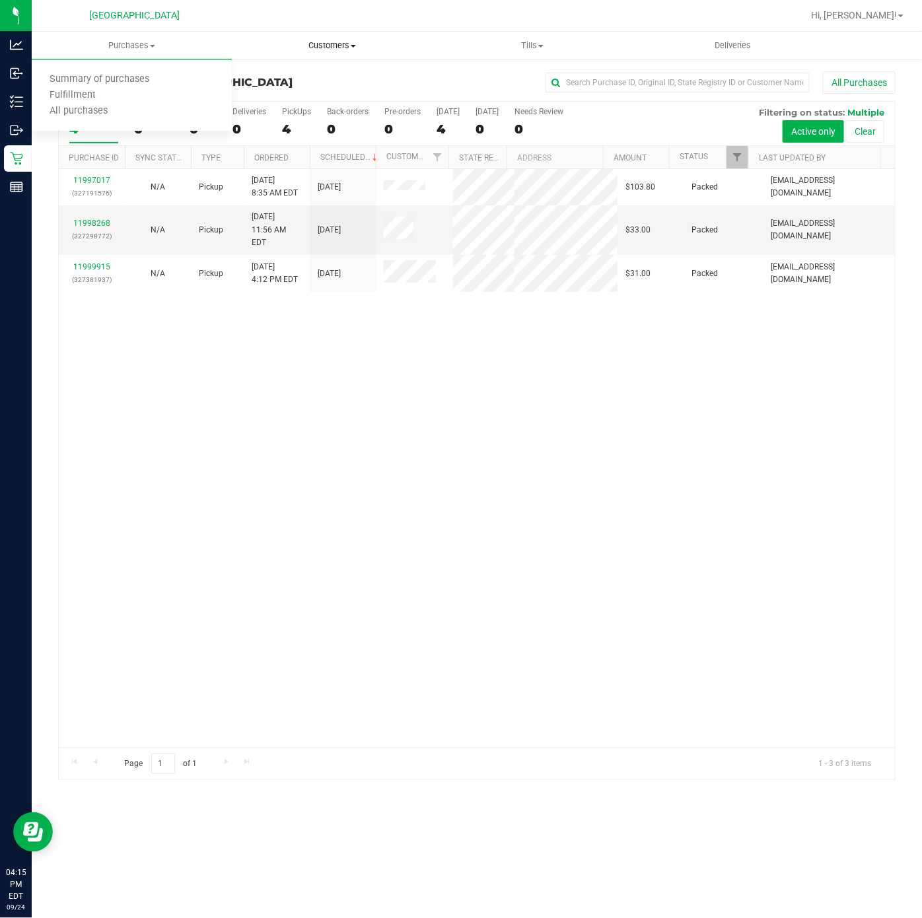
click at [330, 42] on span "Customers" at bounding box center [332, 46] width 199 height 12
click at [264, 77] on span "All customers" at bounding box center [279, 79] width 95 height 11
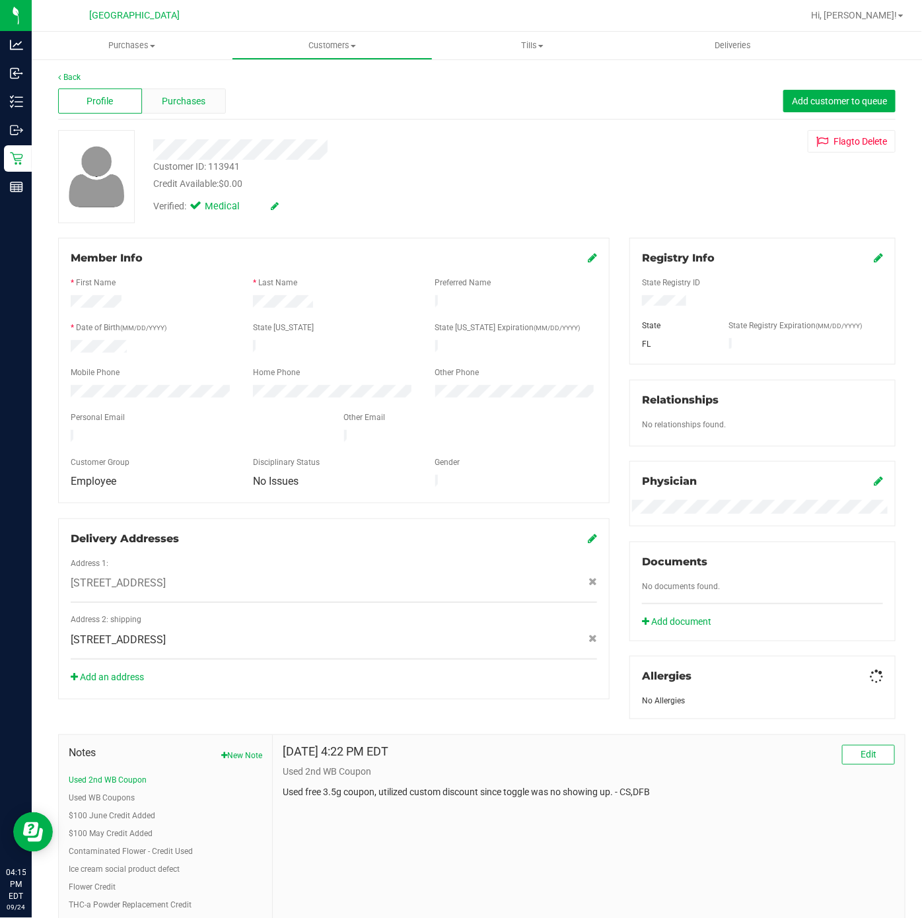
click at [200, 106] on span "Purchases" at bounding box center [184, 101] width 44 height 14
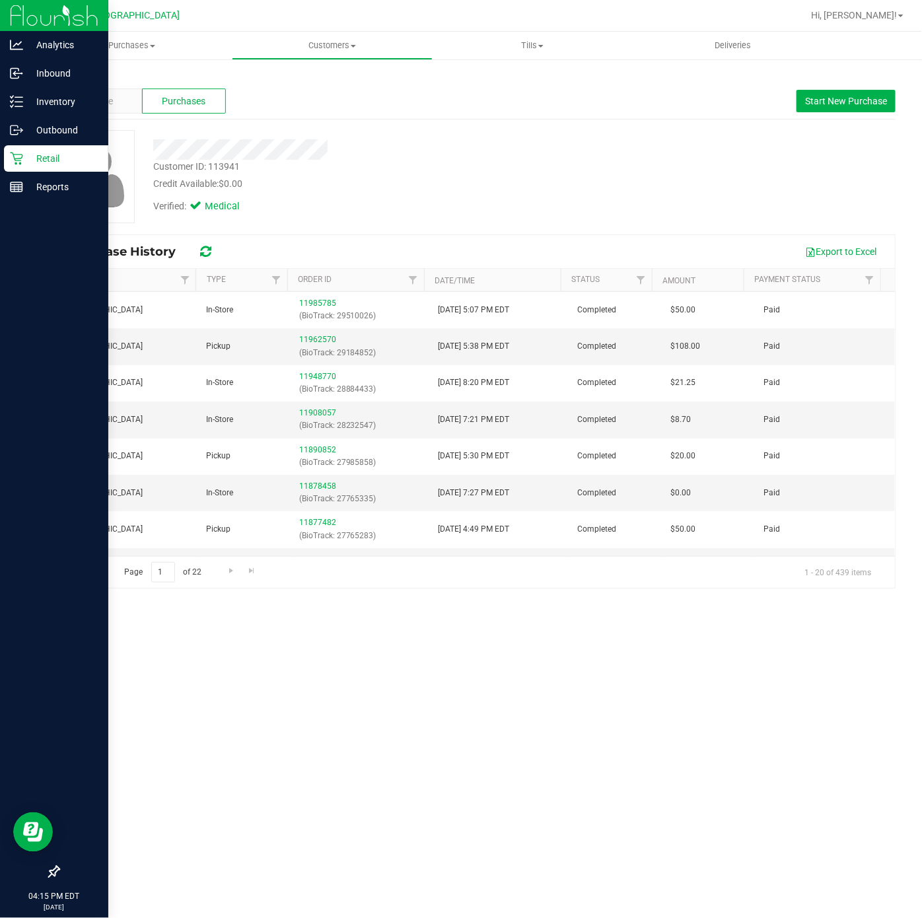
click at [36, 167] on div "Retail" at bounding box center [56, 158] width 104 height 26
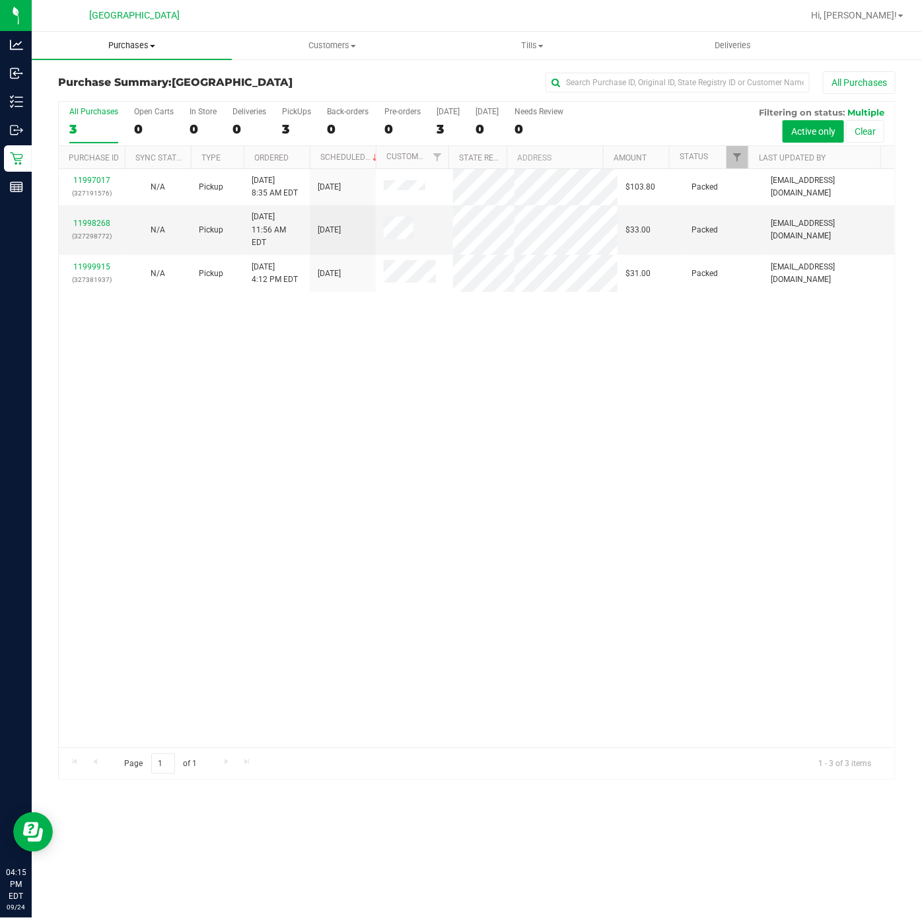
click at [145, 46] on span "Purchases" at bounding box center [132, 46] width 200 height 12
click at [101, 97] on span "Fulfillment" at bounding box center [73, 95] width 82 height 11
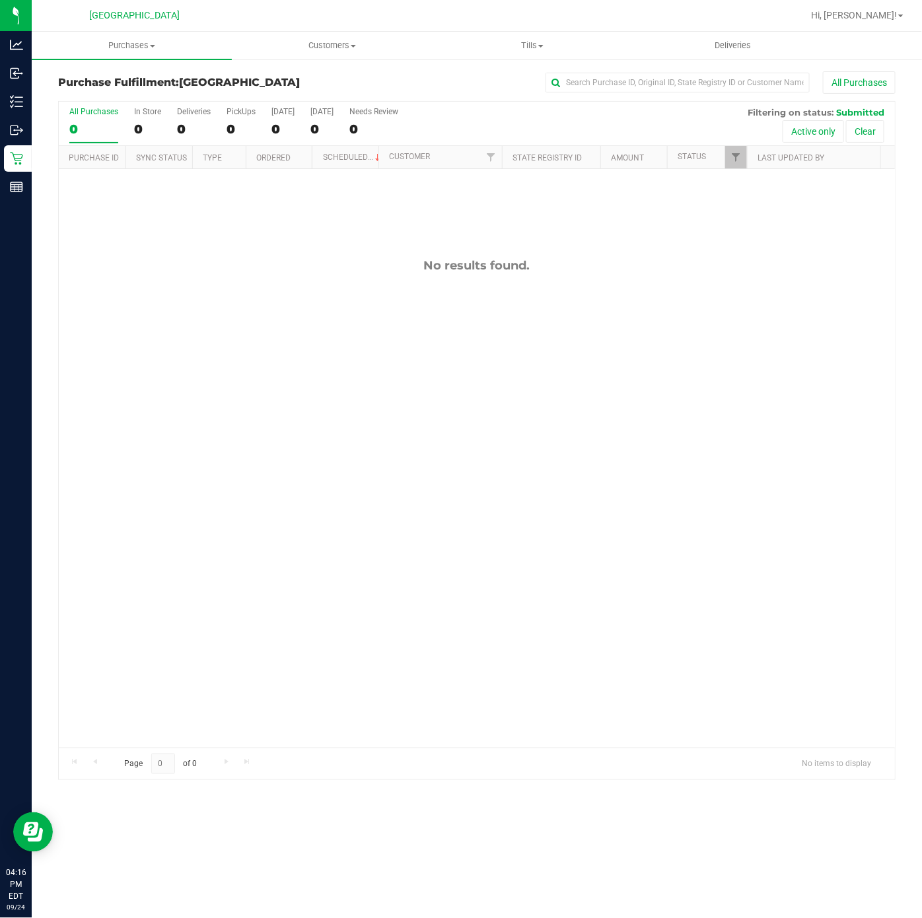
click at [454, 663] on div "No results found." at bounding box center [477, 503] width 836 height 668
click at [433, 591] on div "No results found." at bounding box center [477, 503] width 836 height 668
click at [441, 589] on div "No results found." at bounding box center [477, 503] width 836 height 668
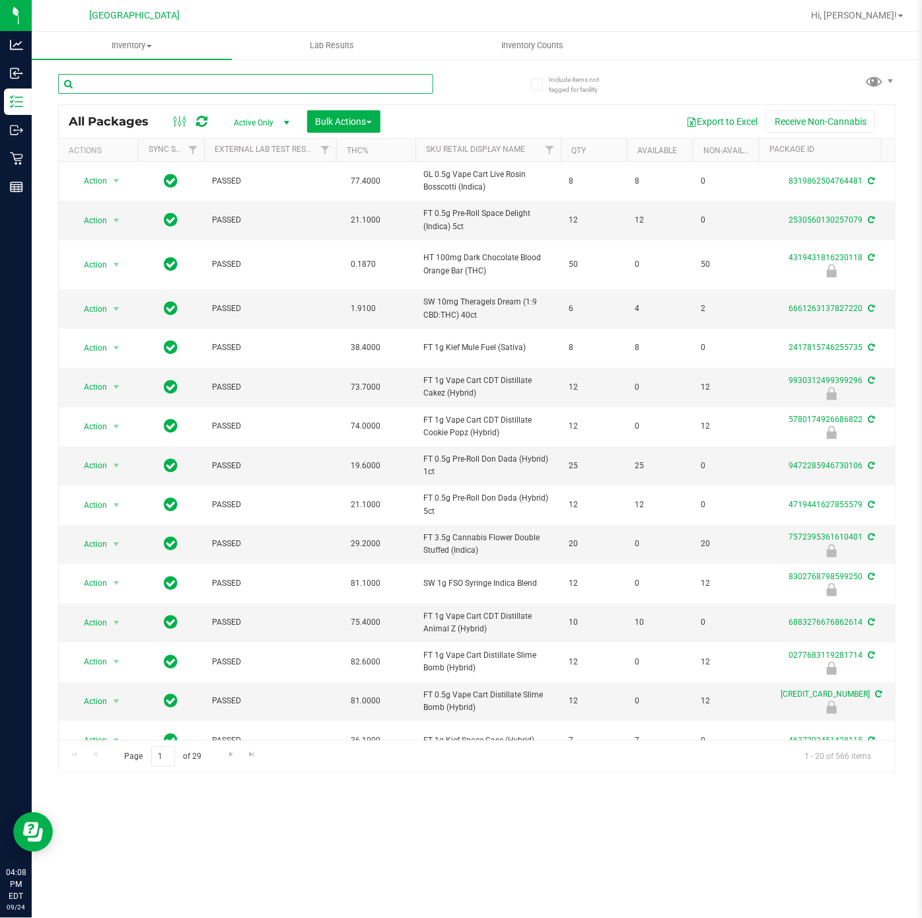
click at [229, 92] on input "text" at bounding box center [245, 84] width 375 height 20
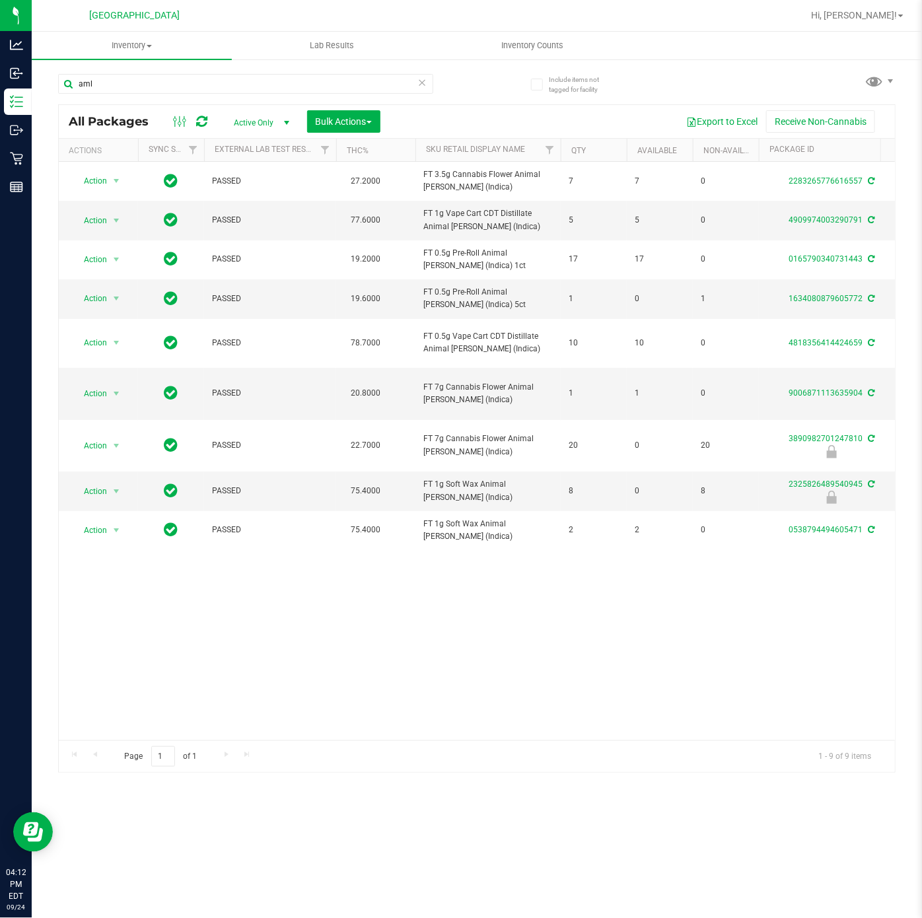
drag, startPoint x: 398, startPoint y: 659, endPoint x: 404, endPoint y: 645, distance: 15.1
click at [400, 655] on div "Action Action Adjust qty Create package Edit attributes Global inventory Locate…" at bounding box center [477, 451] width 836 height 579
click at [460, 296] on span "FT 0.5g Pre-Roll Animal Larry (Indica) 5ct" at bounding box center [487, 298] width 129 height 25
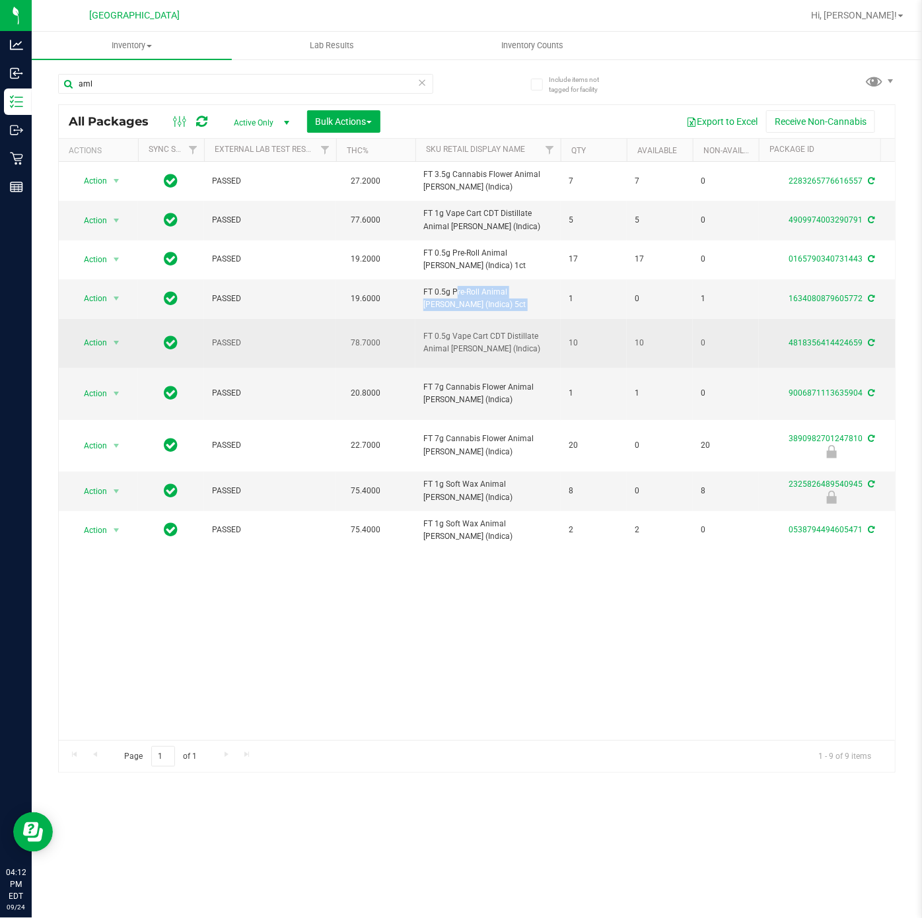
copy tr "FT 0.5g Pre-Roll Animal Larry (Indica) 5ct"
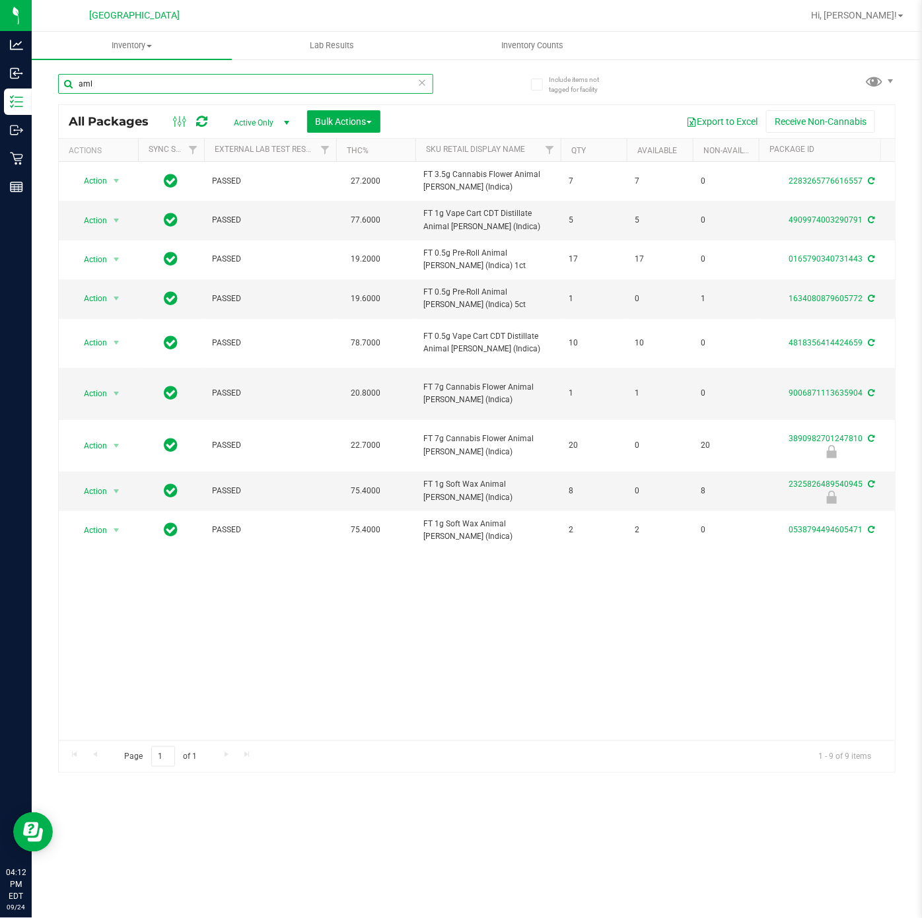
click at [242, 79] on input "aml" at bounding box center [245, 84] width 375 height 20
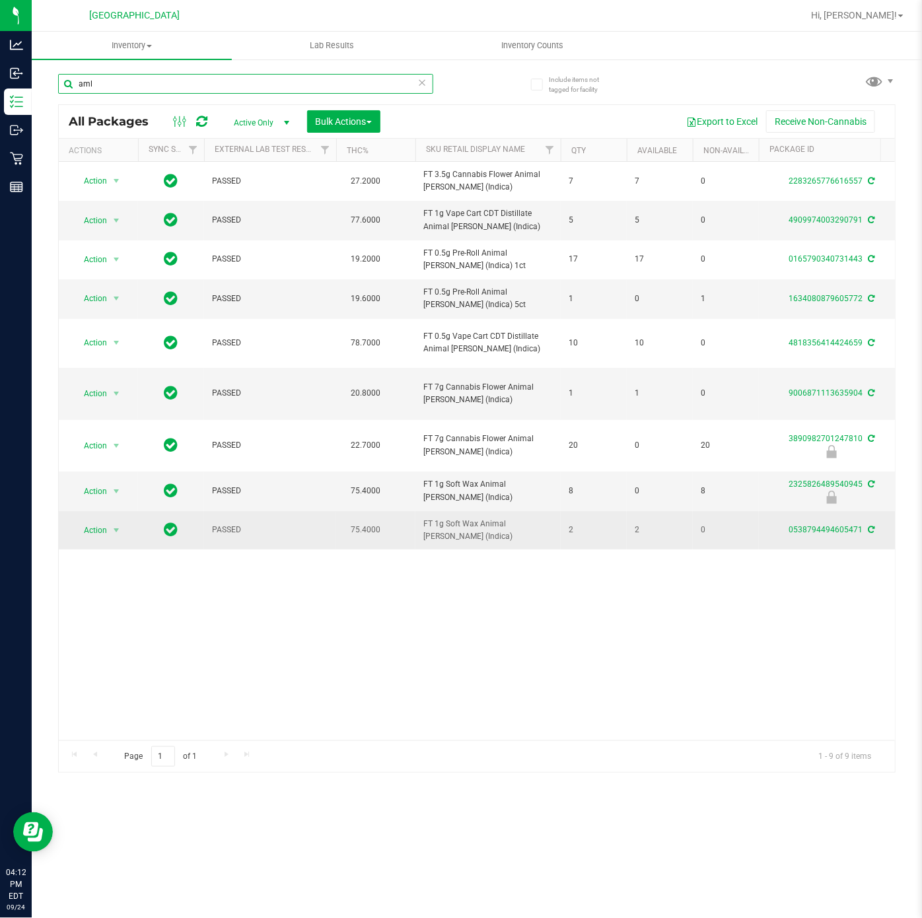
paste input "FT 0.5g Pre-Roll Animal Larry (Indica) 5ct"
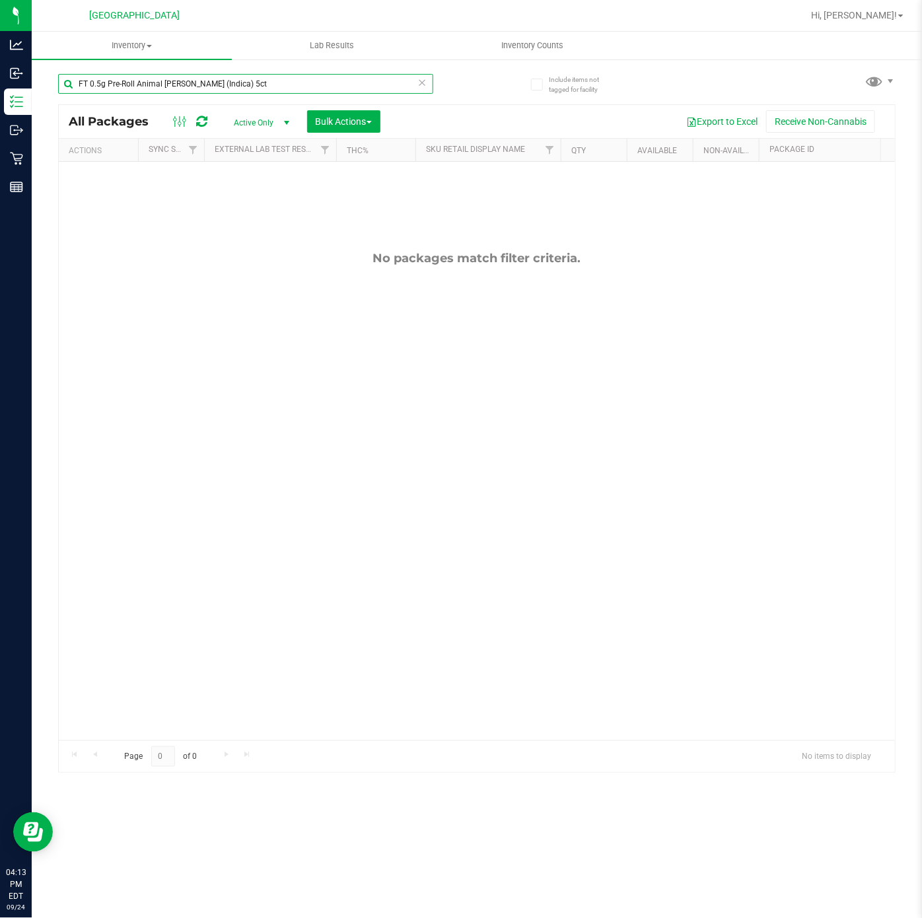
type input "FT 0.5g Pre-Roll Animal Larry (Indica) 5ct"
click at [221, 648] on div "No packages match filter criteria." at bounding box center [477, 496] width 836 height 668
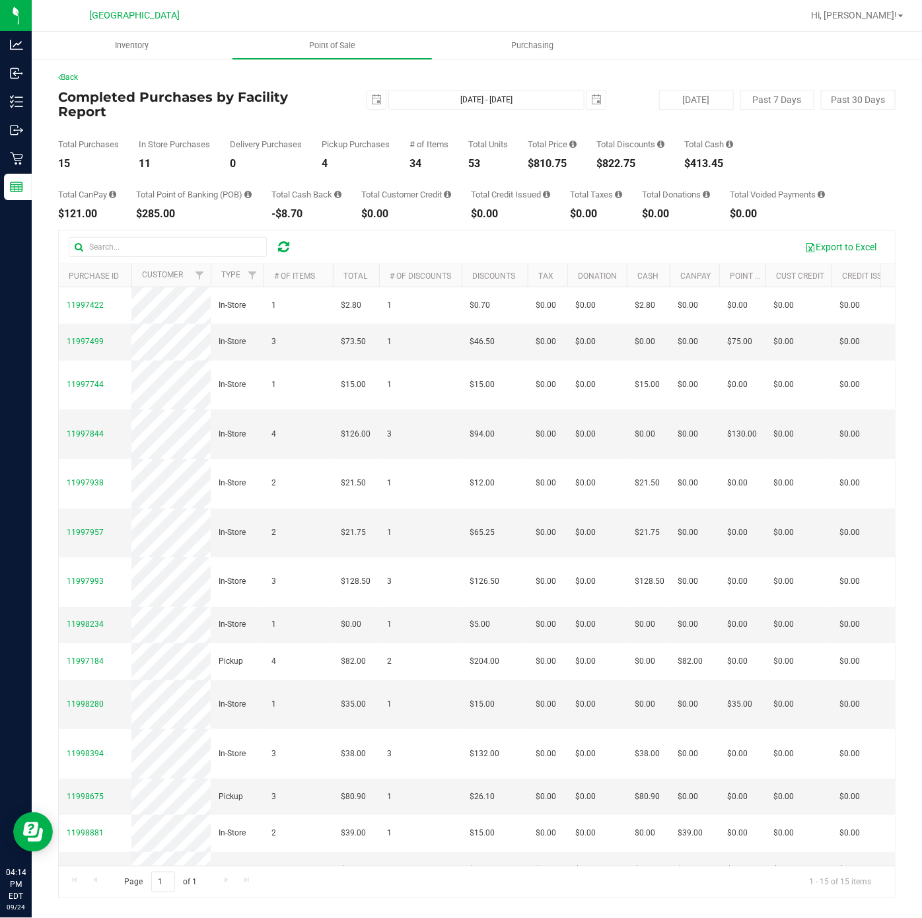
drag, startPoint x: 330, startPoint y: 48, endPoint x: 331, endPoint y: 58, distance: 10.7
click at [330, 46] on span "Point of Sale" at bounding box center [332, 46] width 82 height 12
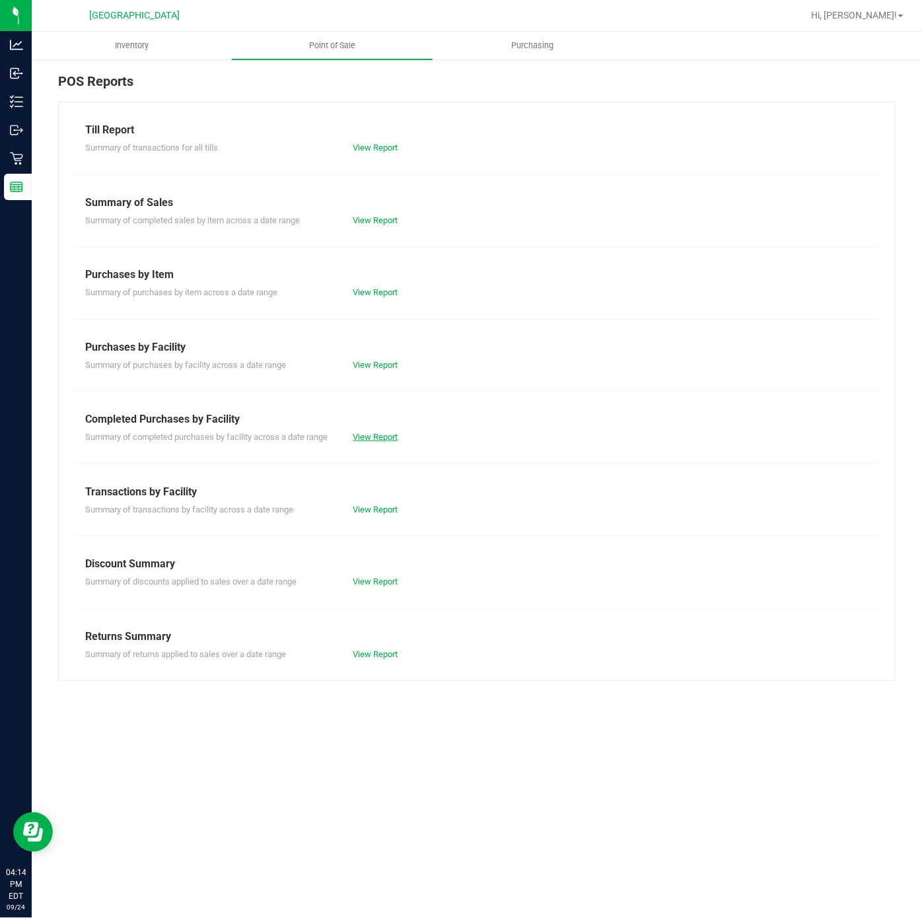
click at [353, 440] on link "View Report" at bounding box center [375, 437] width 45 height 10
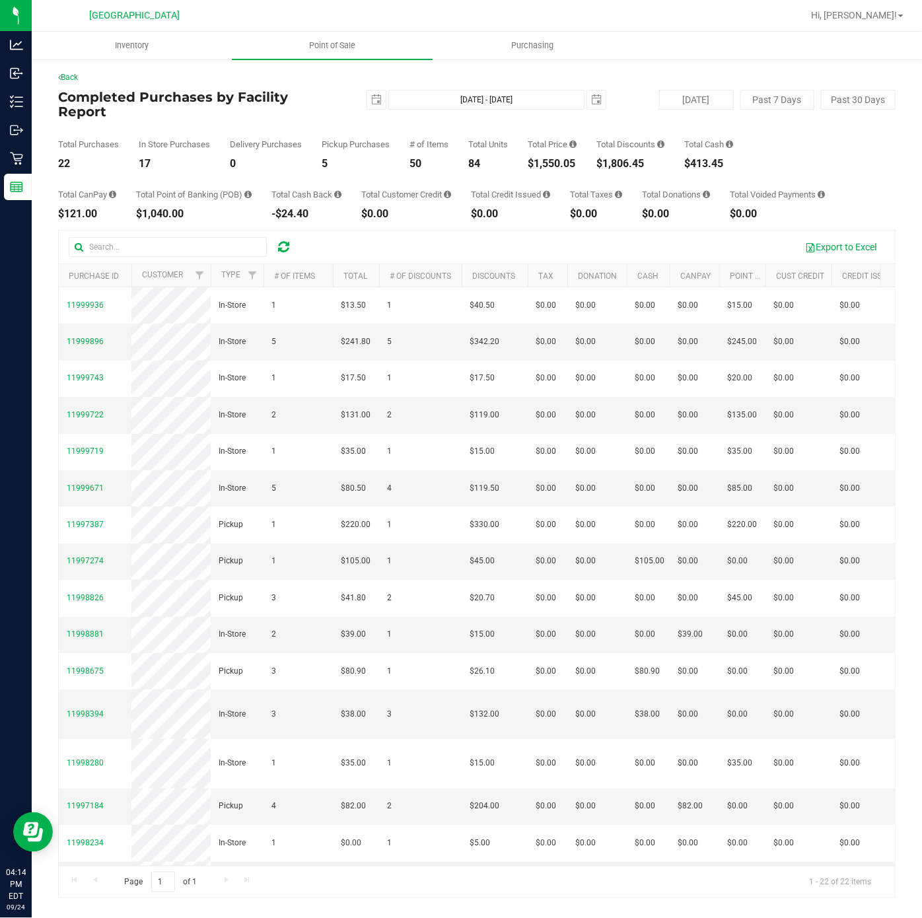
click at [563, 159] on div "$1,550.05" at bounding box center [552, 164] width 49 height 11
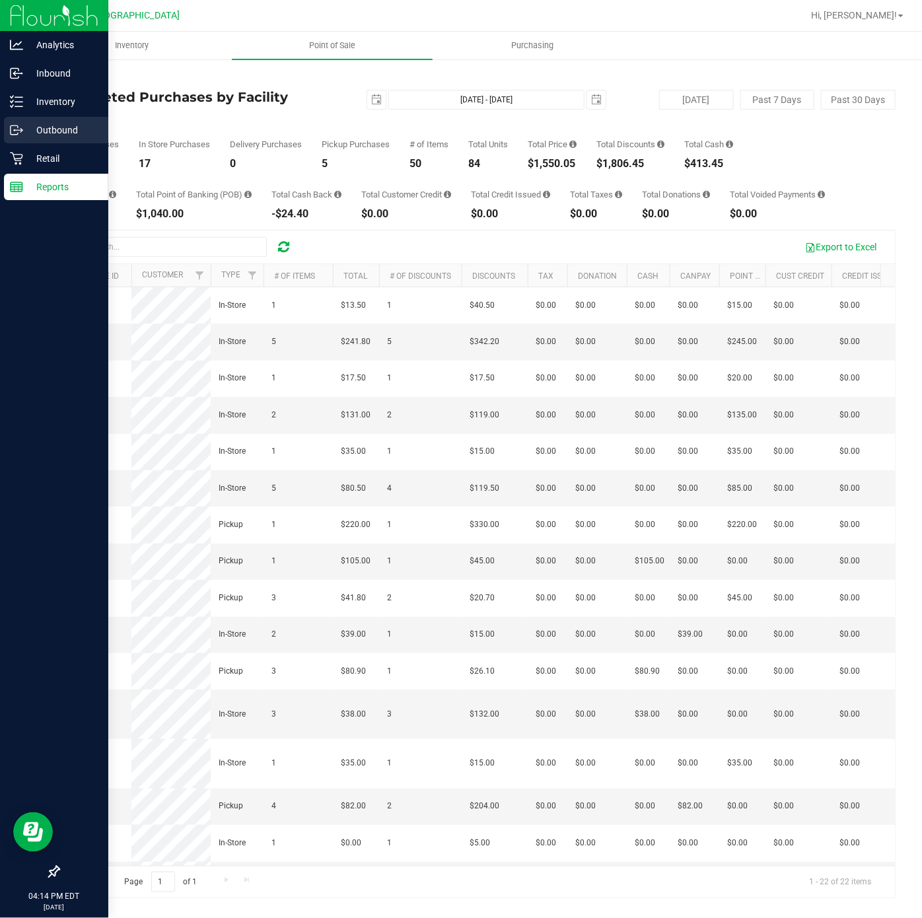
copy div "1,550.05"
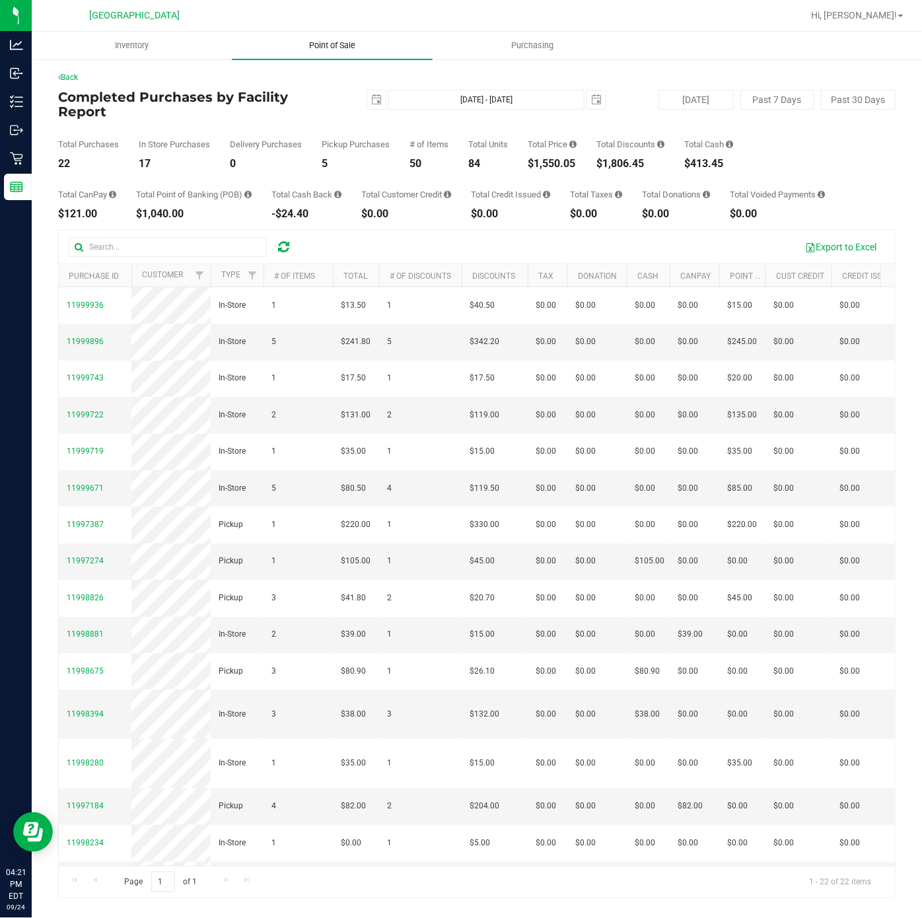
click at [334, 48] on span "Point of Sale" at bounding box center [332, 46] width 82 height 12
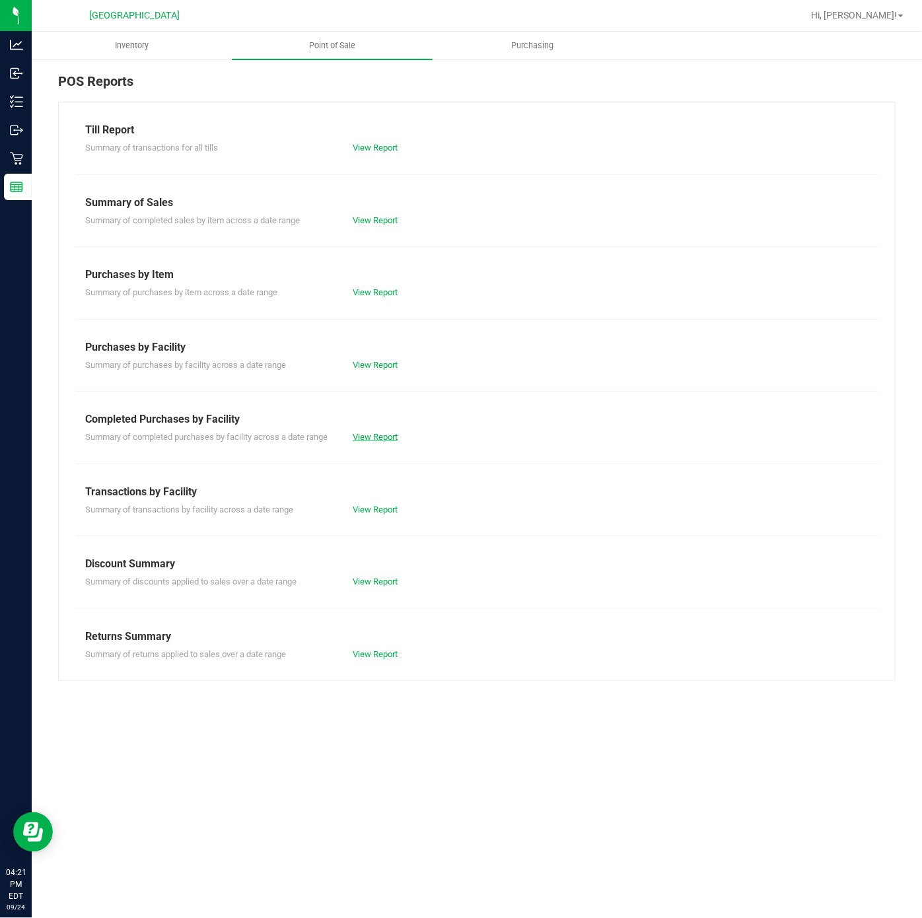
click at [375, 438] on link "View Report" at bounding box center [375, 437] width 45 height 10
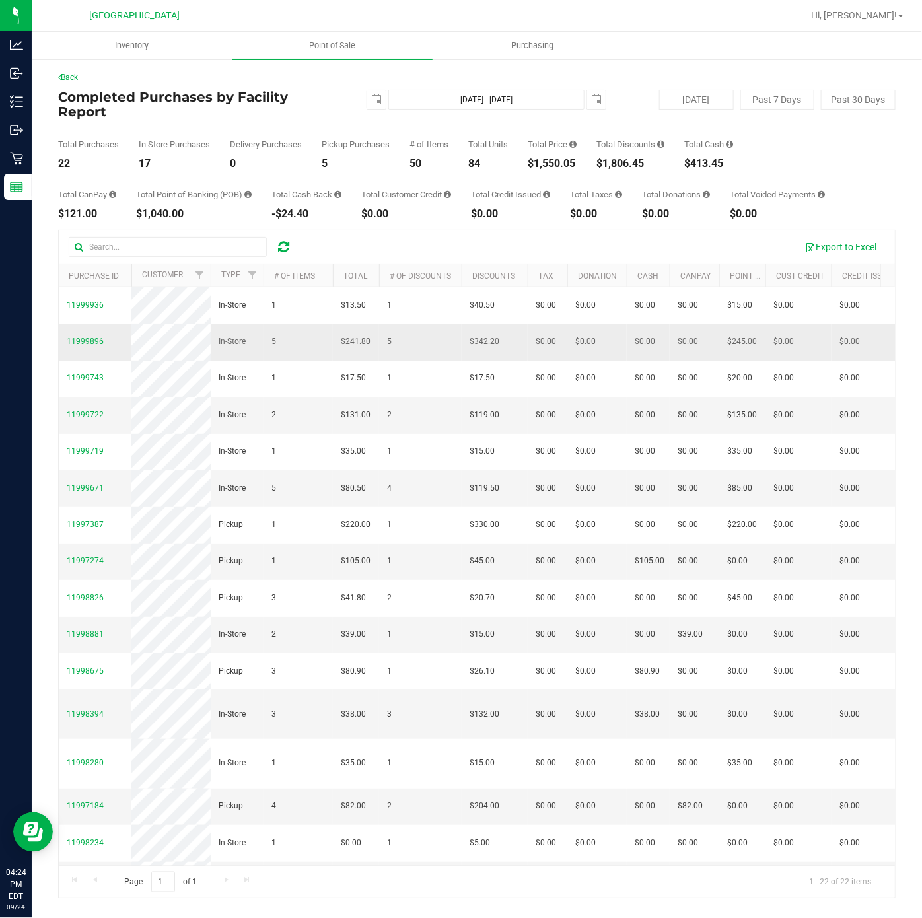
click at [85, 360] on td "11999896" at bounding box center [95, 342] width 73 height 36
